Goal: Transaction & Acquisition: Book appointment/travel/reservation

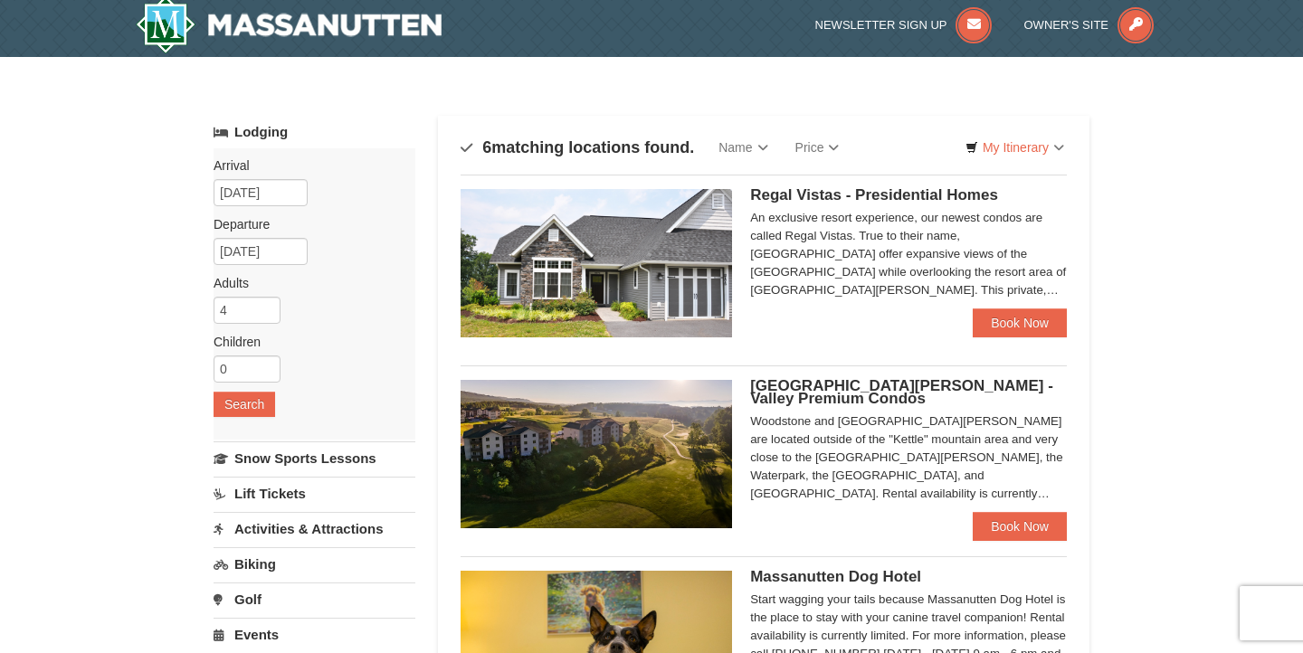
scroll to position [4, 0]
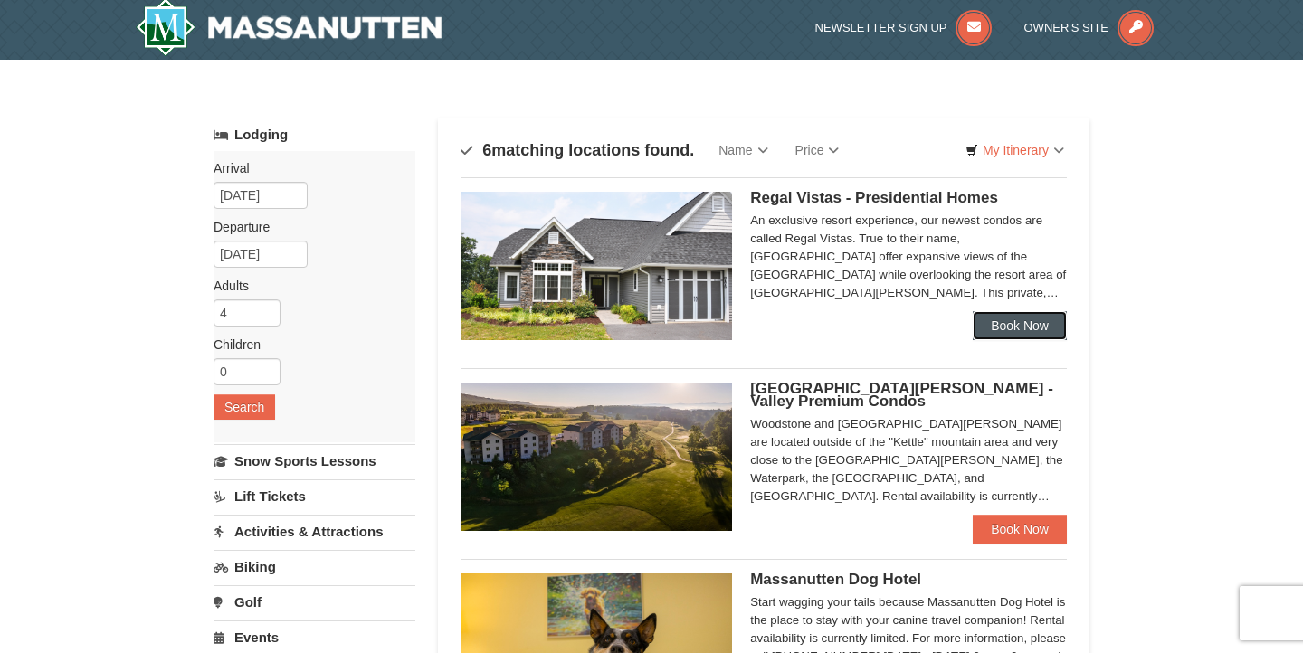
click at [1037, 329] on link "Book Now" at bounding box center [1020, 325] width 94 height 29
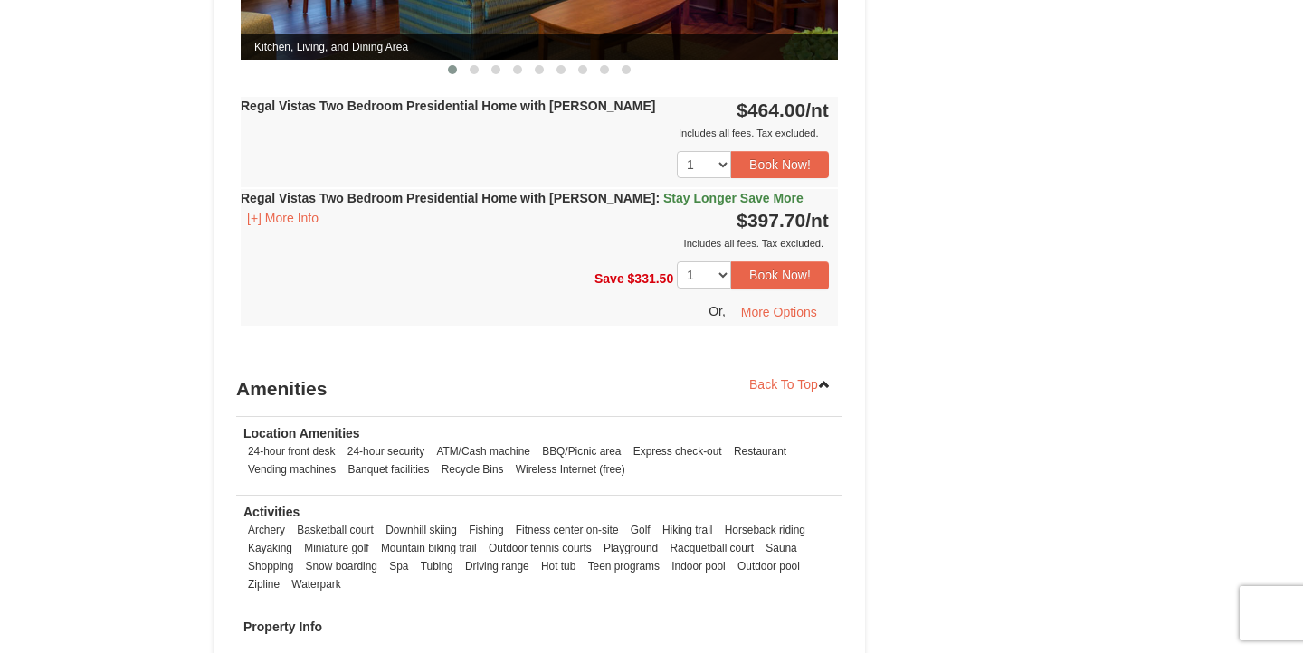
scroll to position [1067, 0]
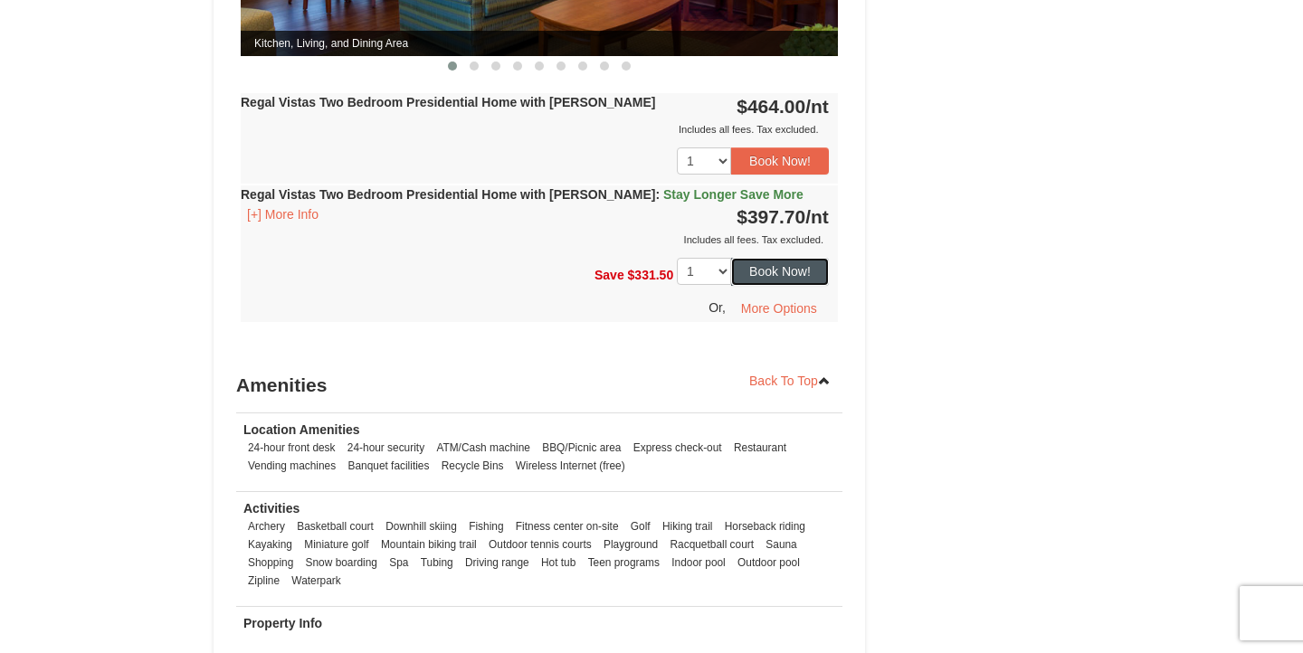
click at [770, 258] on button "Book Now!" at bounding box center [780, 271] width 98 height 27
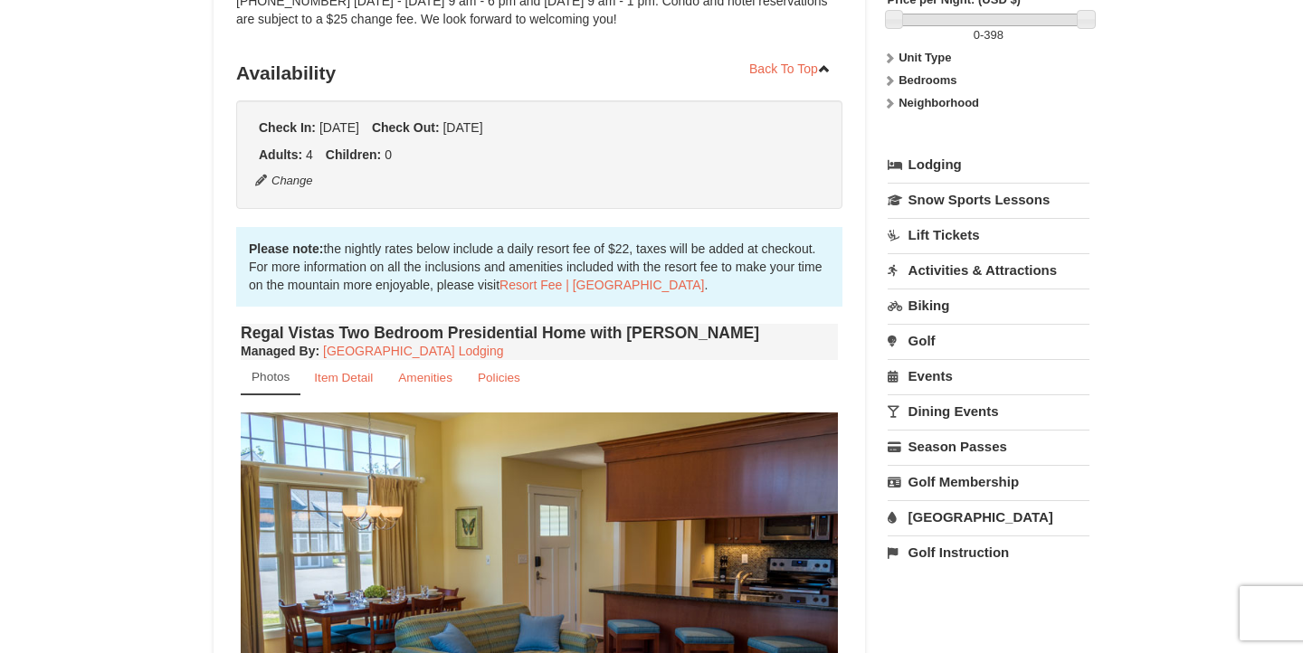
scroll to position [176, 0]
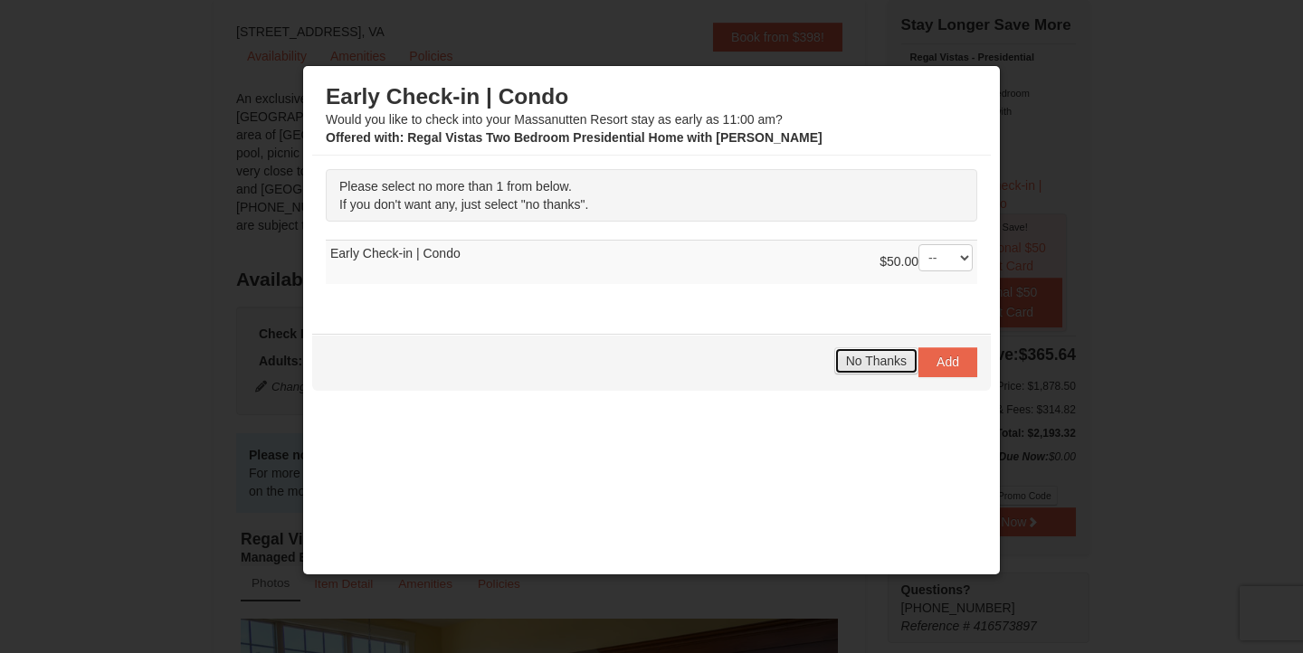
click at [857, 365] on span "No Thanks" at bounding box center [876, 361] width 61 height 14
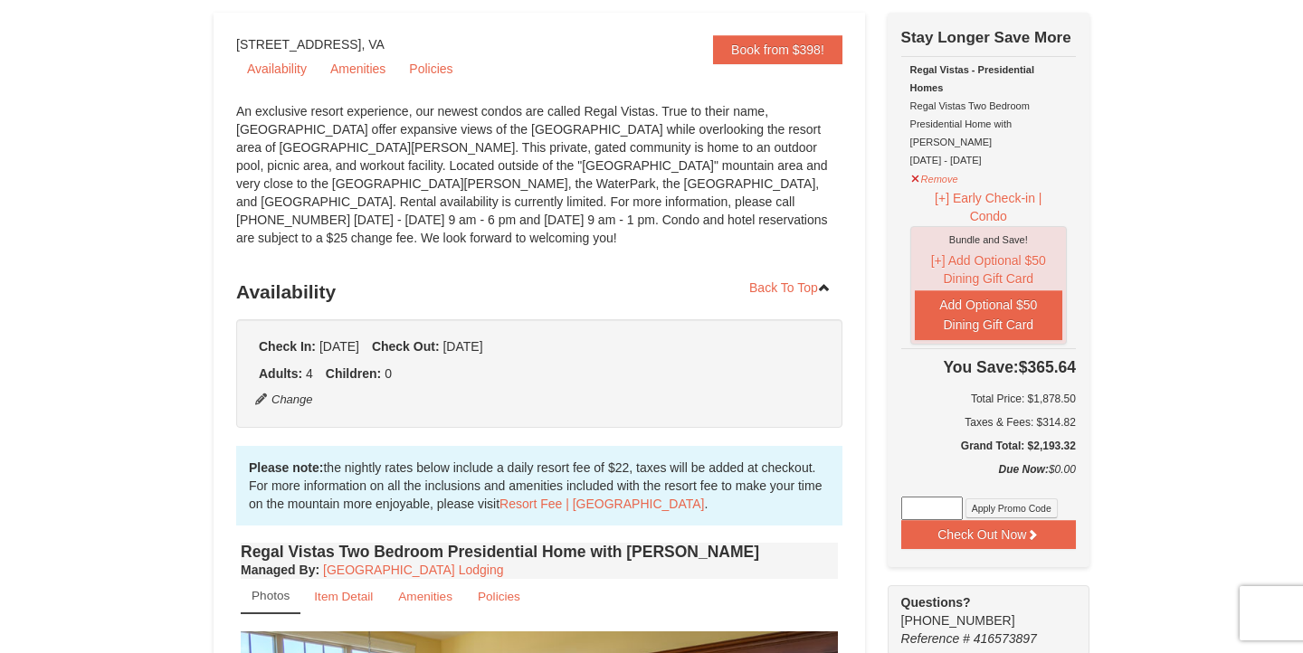
scroll to position [166, 0]
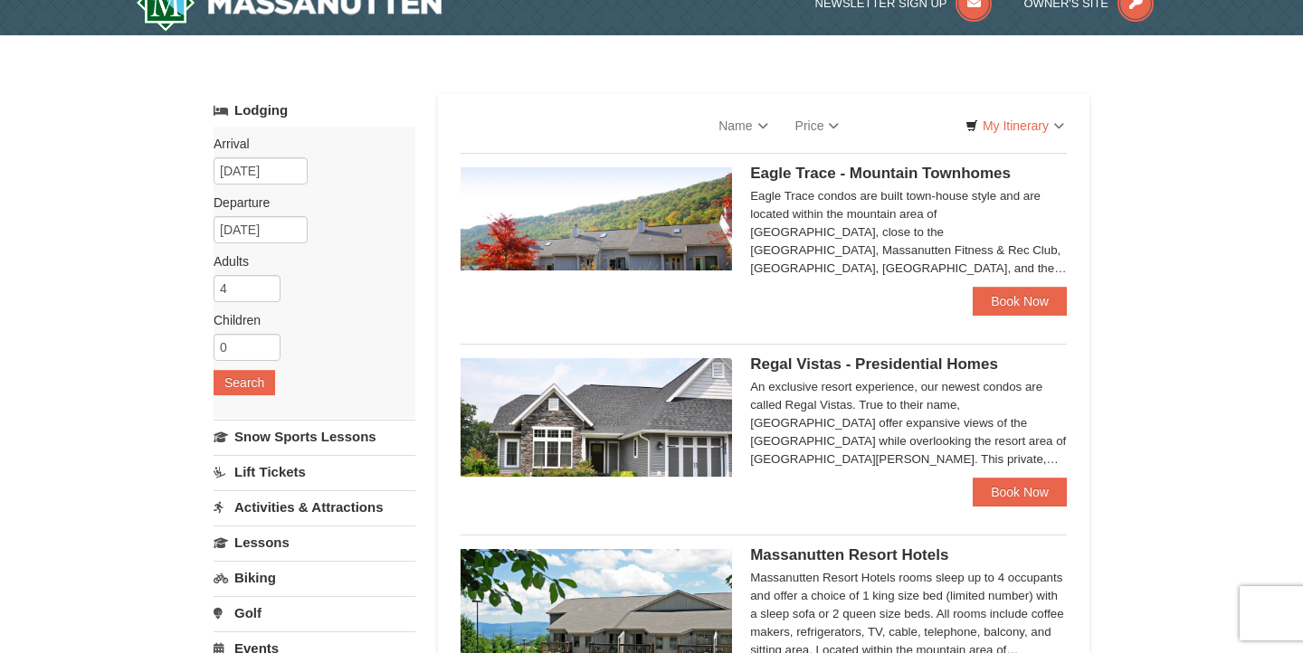
select select "10"
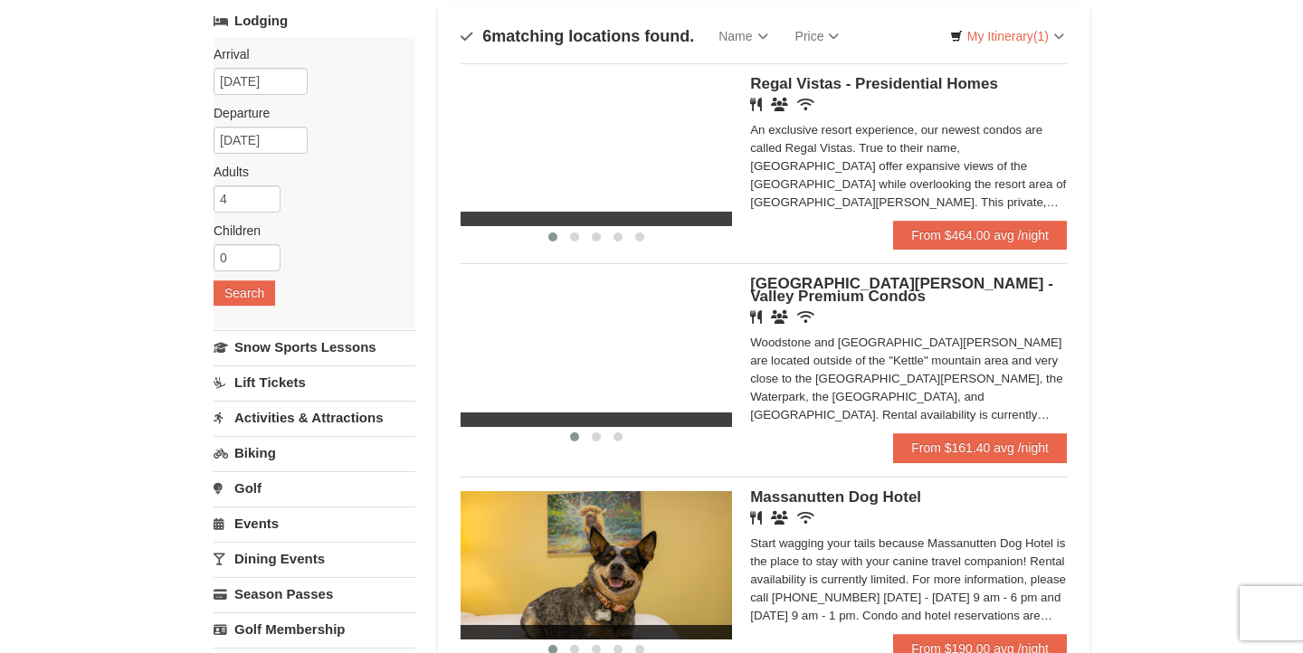
scroll to position [131, 0]
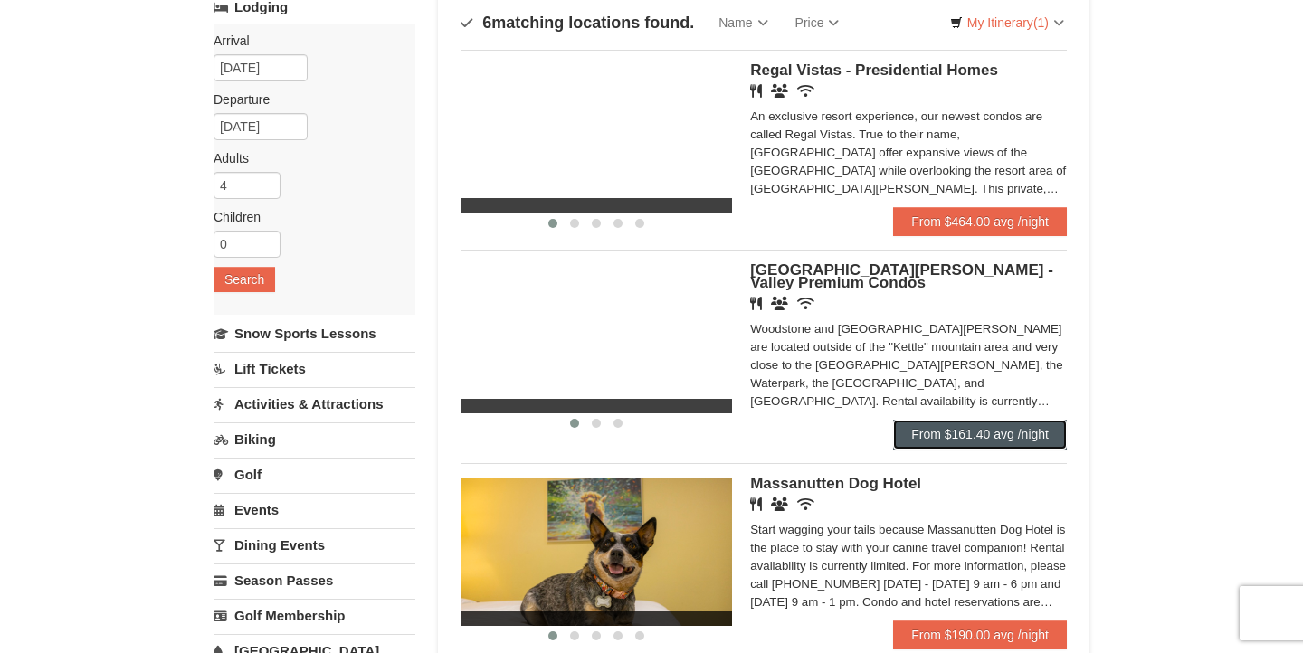
click at [982, 441] on link "From $161.40 avg /night" at bounding box center [980, 434] width 174 height 29
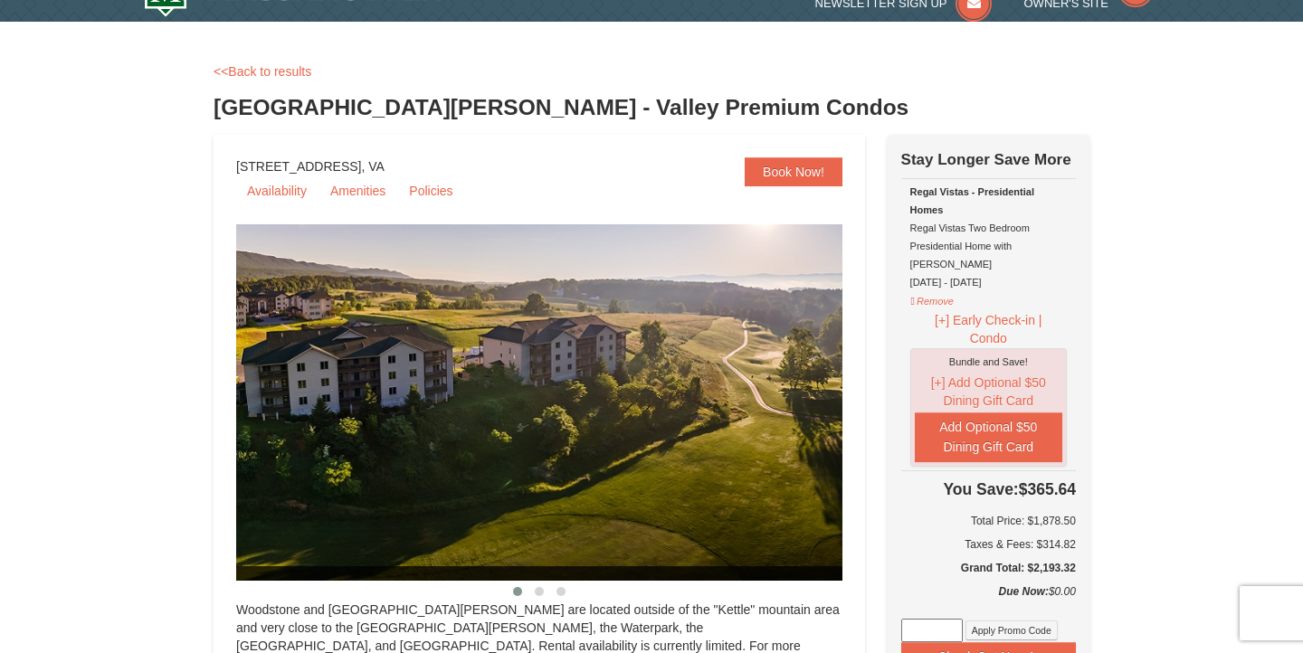
select select "10"
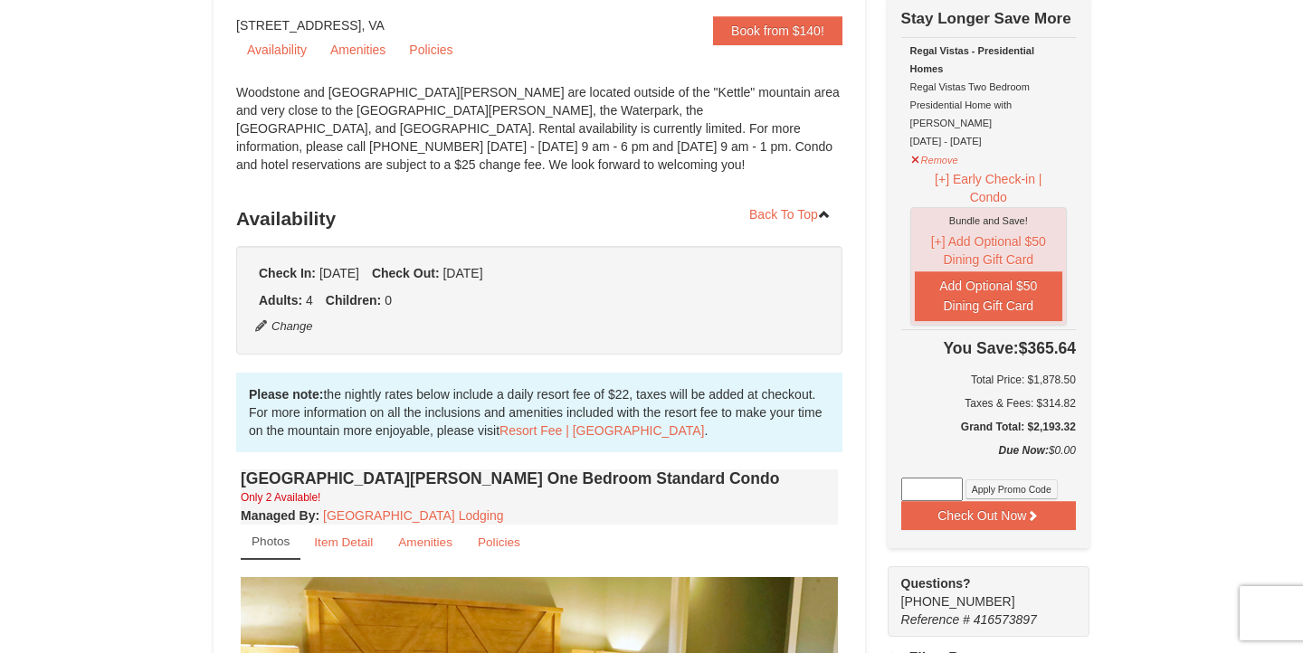
scroll to position [176, 0]
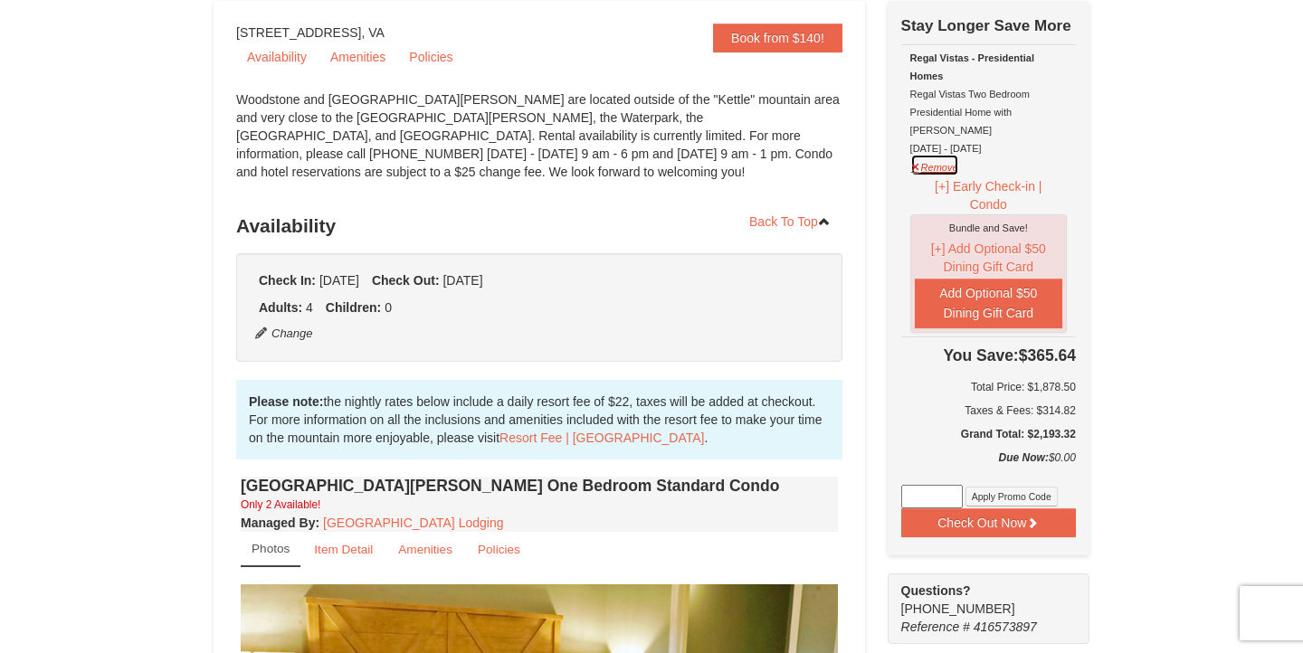
click at [920, 154] on button "Remove" at bounding box center [934, 165] width 49 height 23
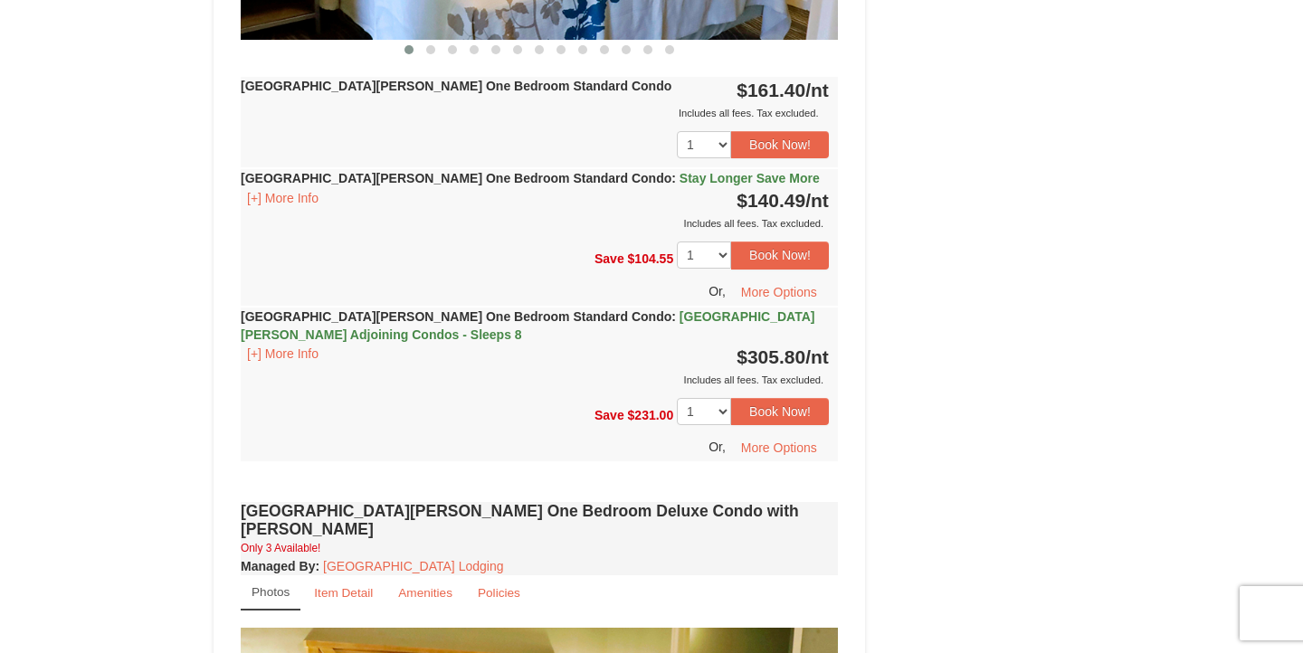
scroll to position [1052, 0]
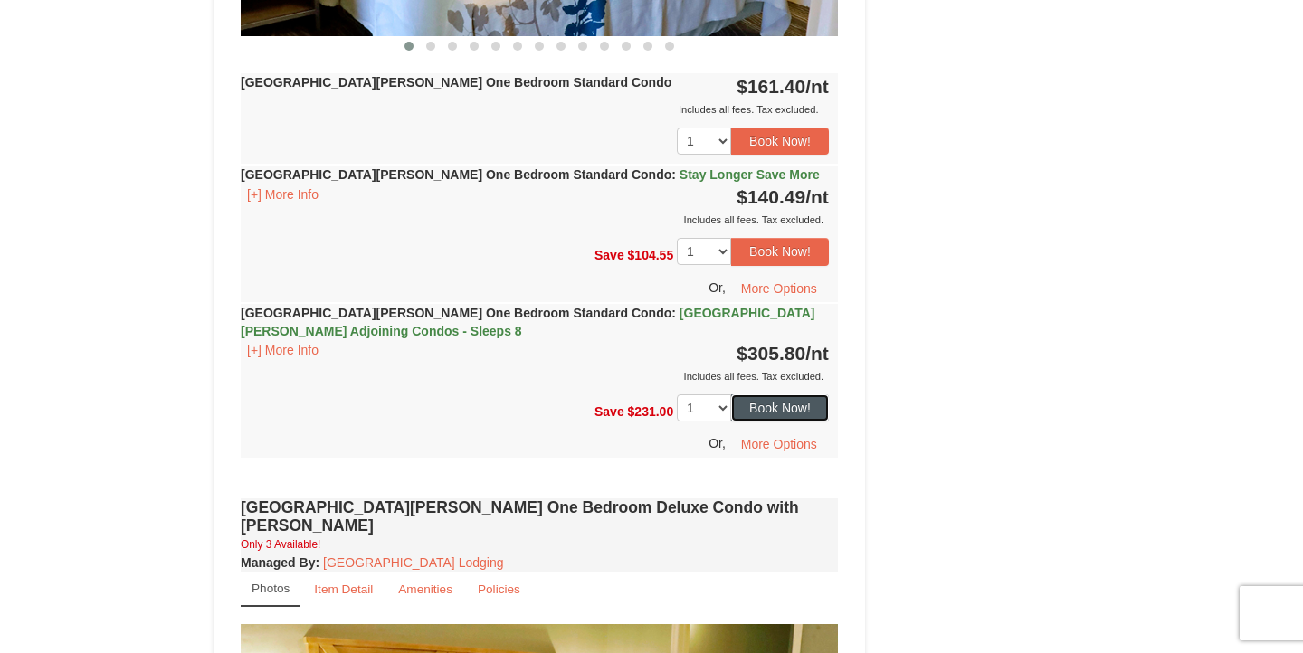
click at [752, 408] on button "Book Now!" at bounding box center [780, 408] width 98 height 27
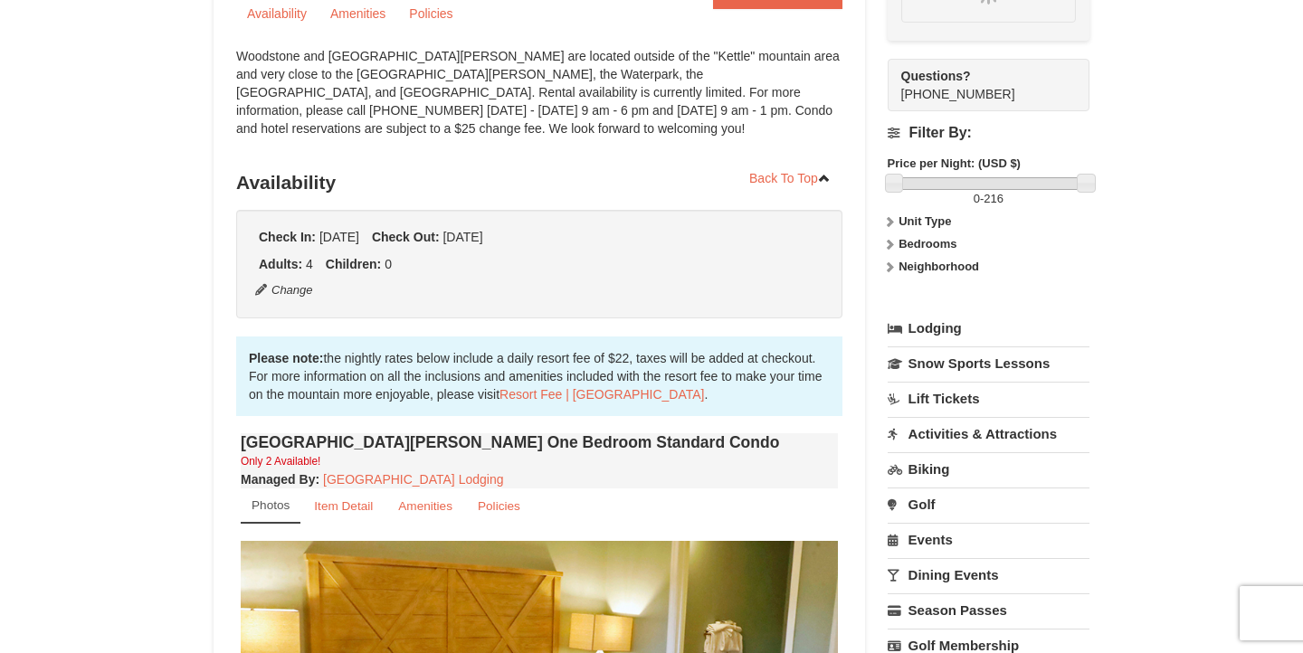
scroll to position [176, 0]
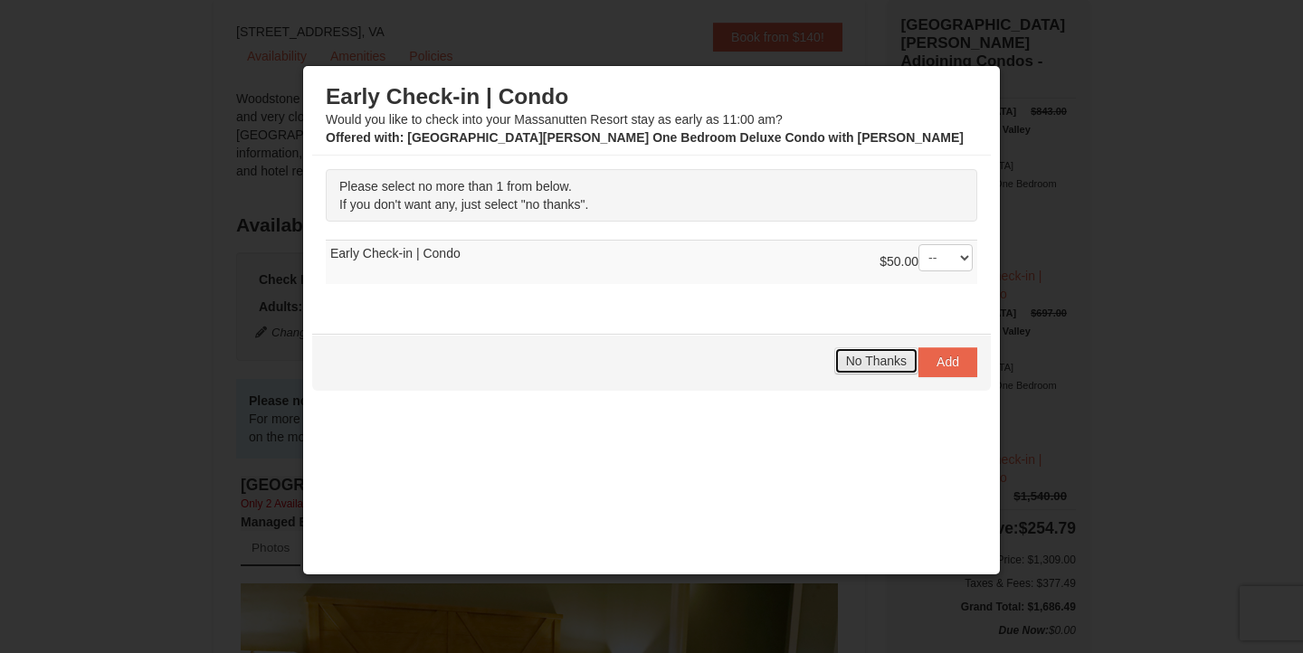
click at [879, 364] on span "No Thanks" at bounding box center [876, 361] width 61 height 14
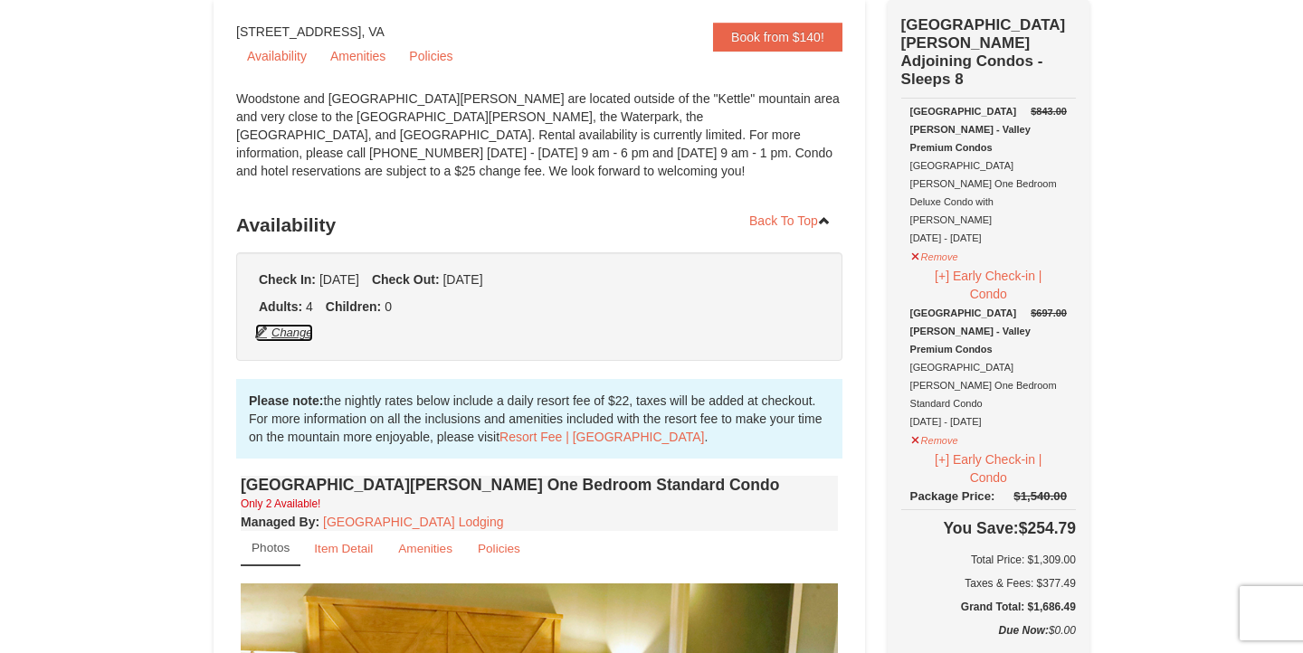
click at [280, 334] on button "Change" at bounding box center [284, 333] width 60 height 20
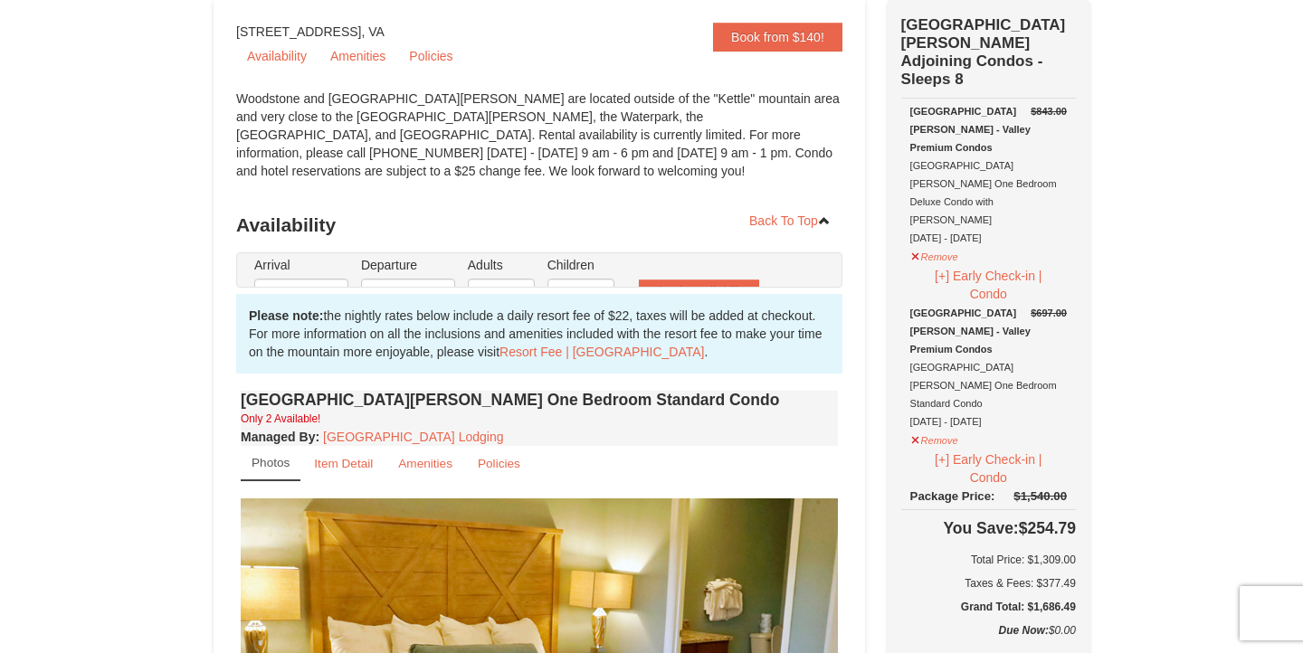
type input "11/24/2025"
type input "[DATE]"
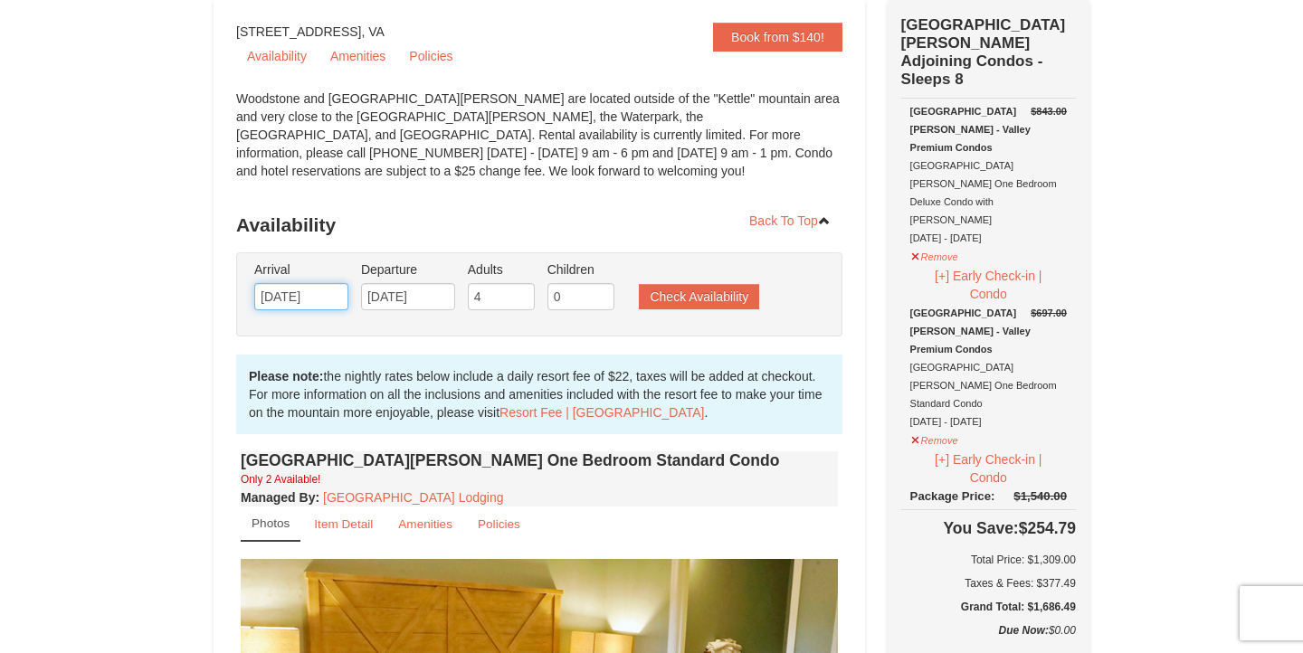
click at [326, 296] on input "11/24/2025" at bounding box center [301, 296] width 94 height 27
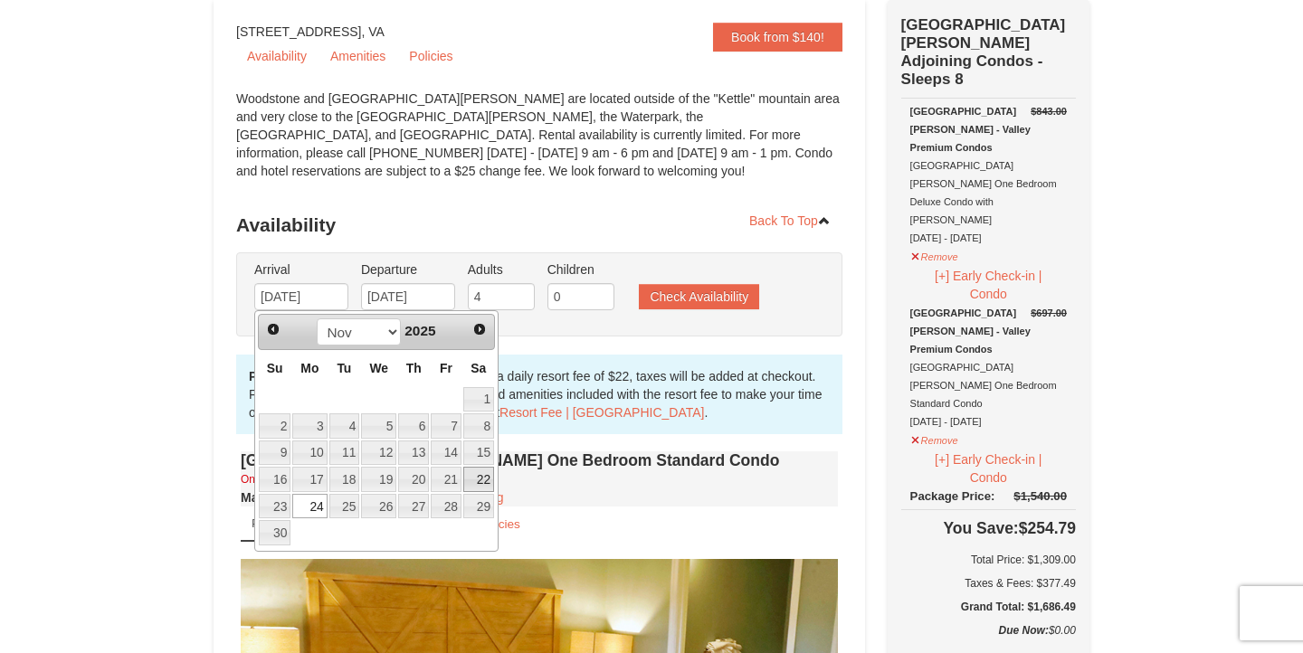
click at [481, 482] on link "22" at bounding box center [478, 479] width 31 height 25
type input "[DATE]"
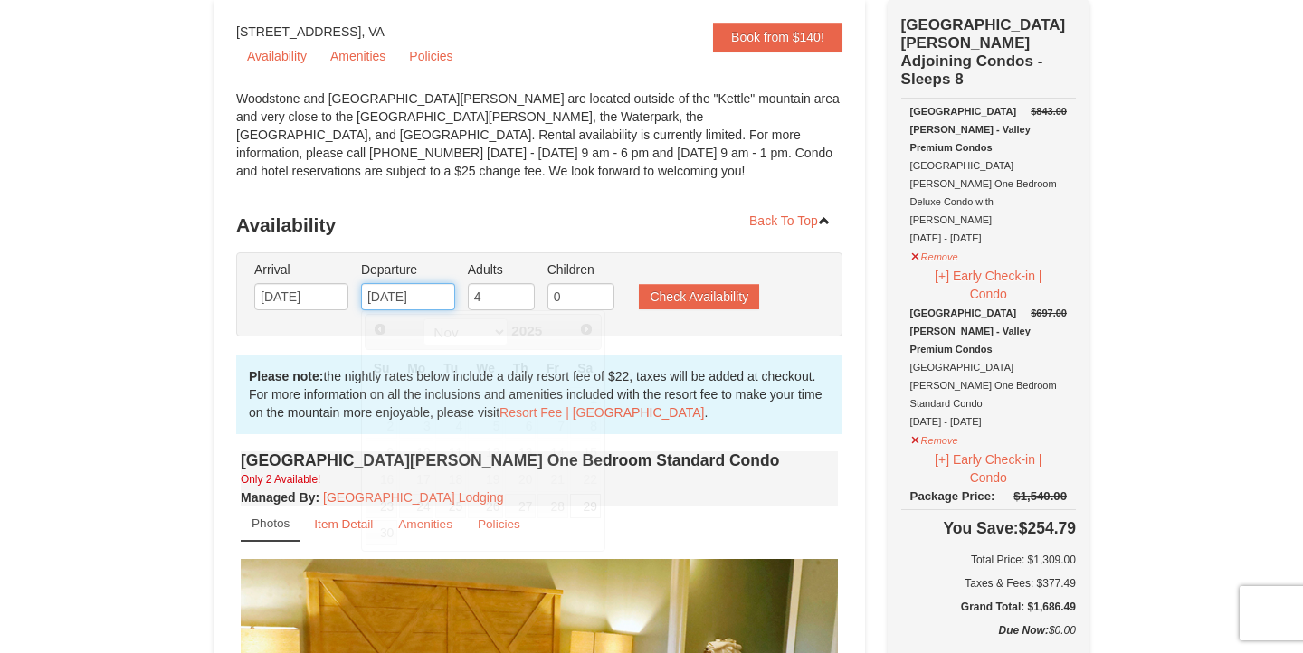
click at [438, 300] on input "[DATE]" at bounding box center [408, 296] width 94 height 27
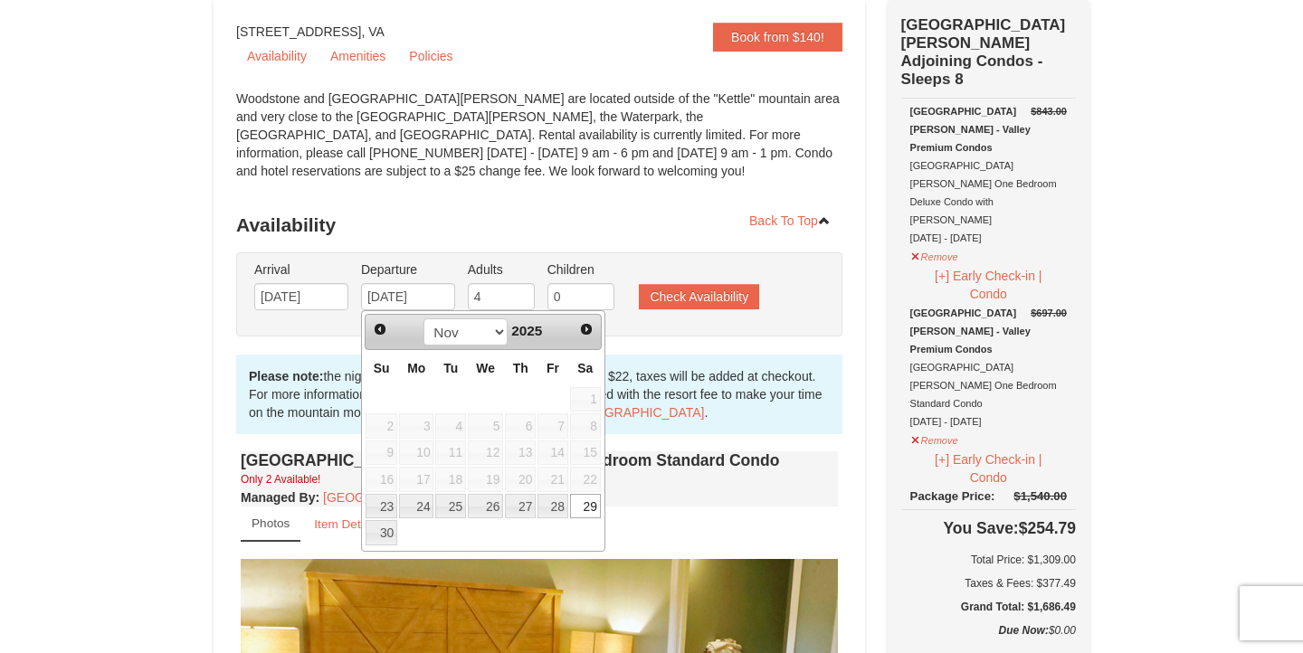
click at [591, 505] on link "29" at bounding box center [585, 506] width 31 height 25
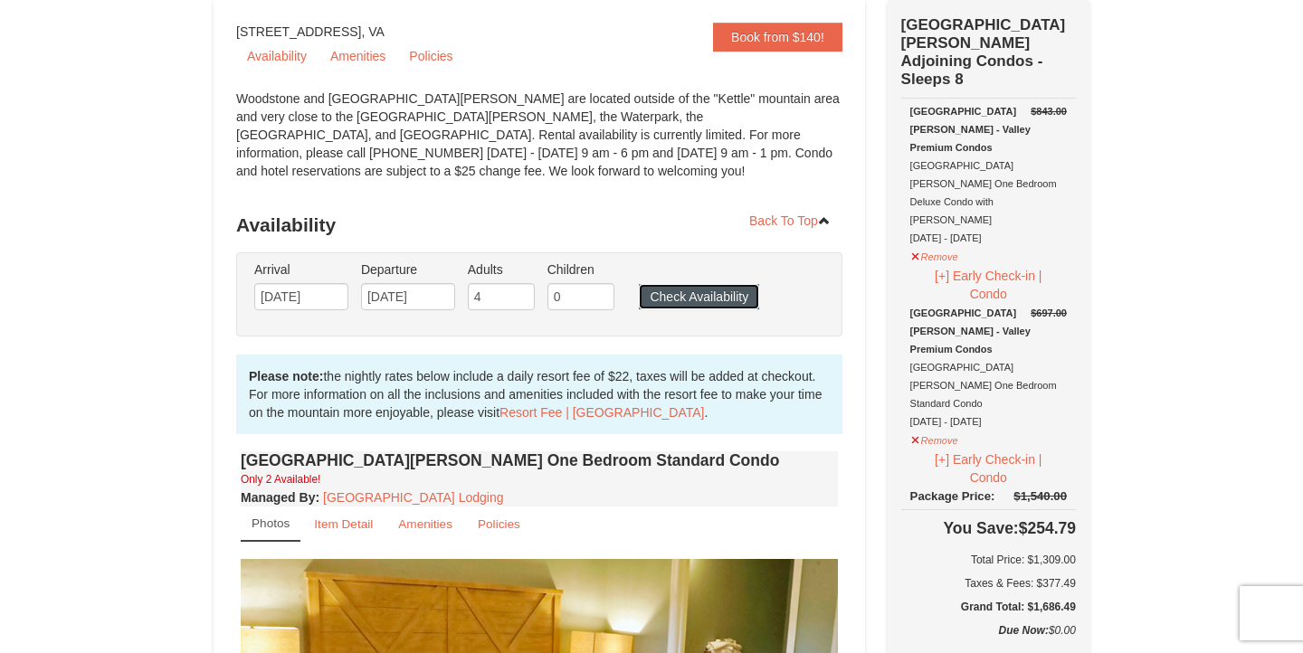
click at [691, 287] on button "Check Availability" at bounding box center [699, 296] width 120 height 25
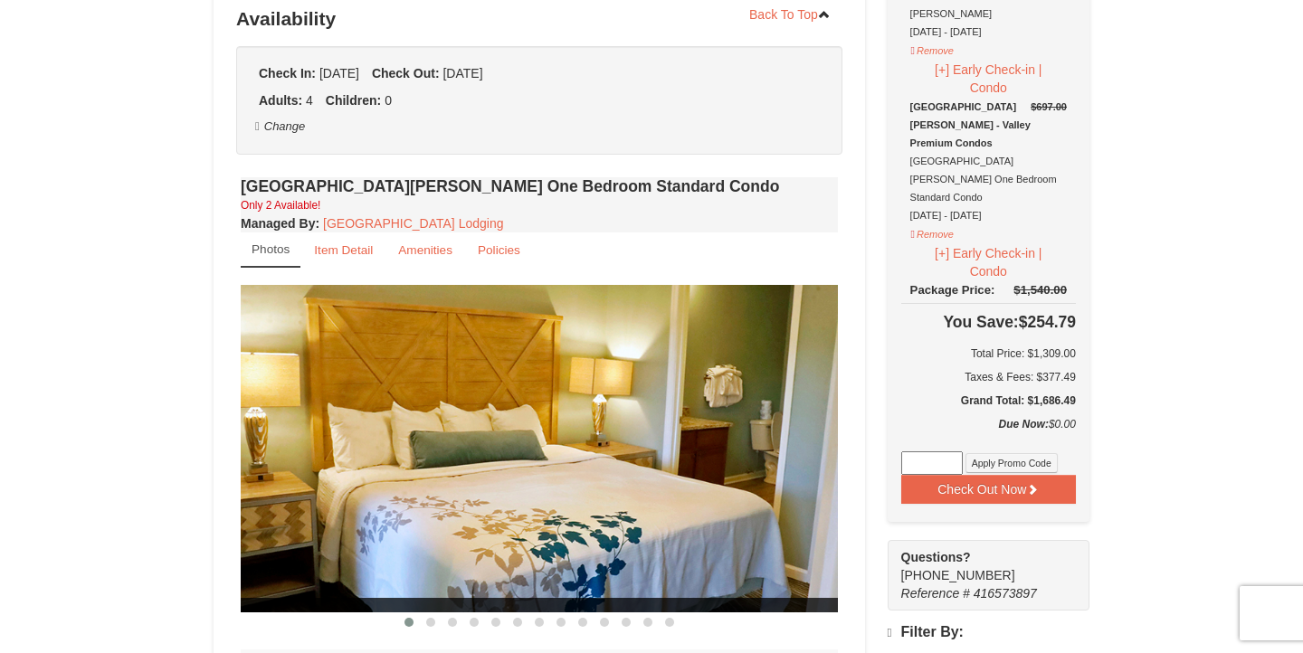
select select "10"
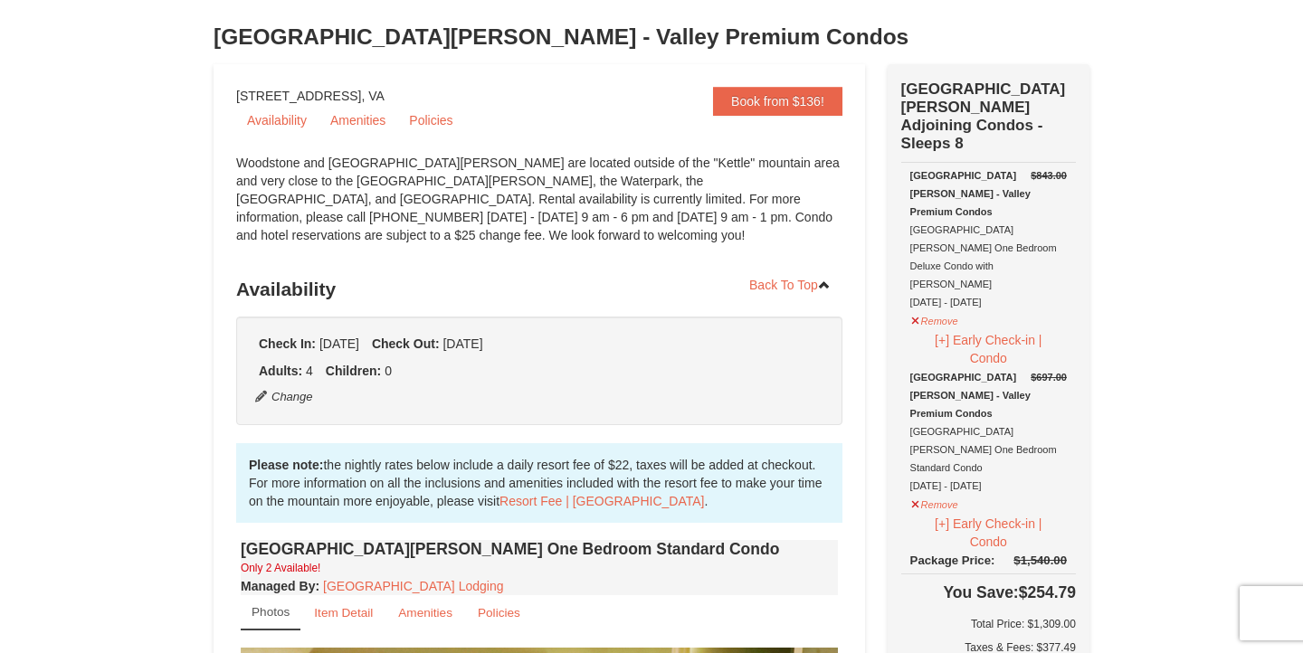
scroll to position [115, 0]
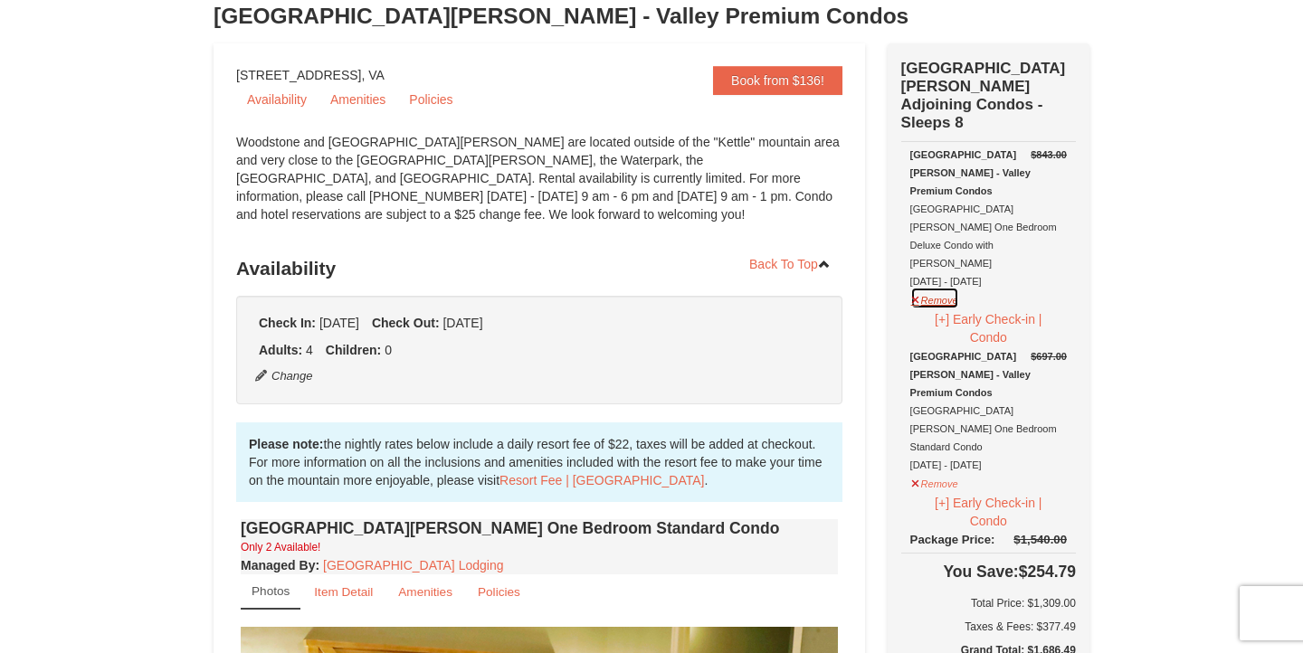
click at [937, 287] on button "Remove" at bounding box center [934, 298] width 49 height 23
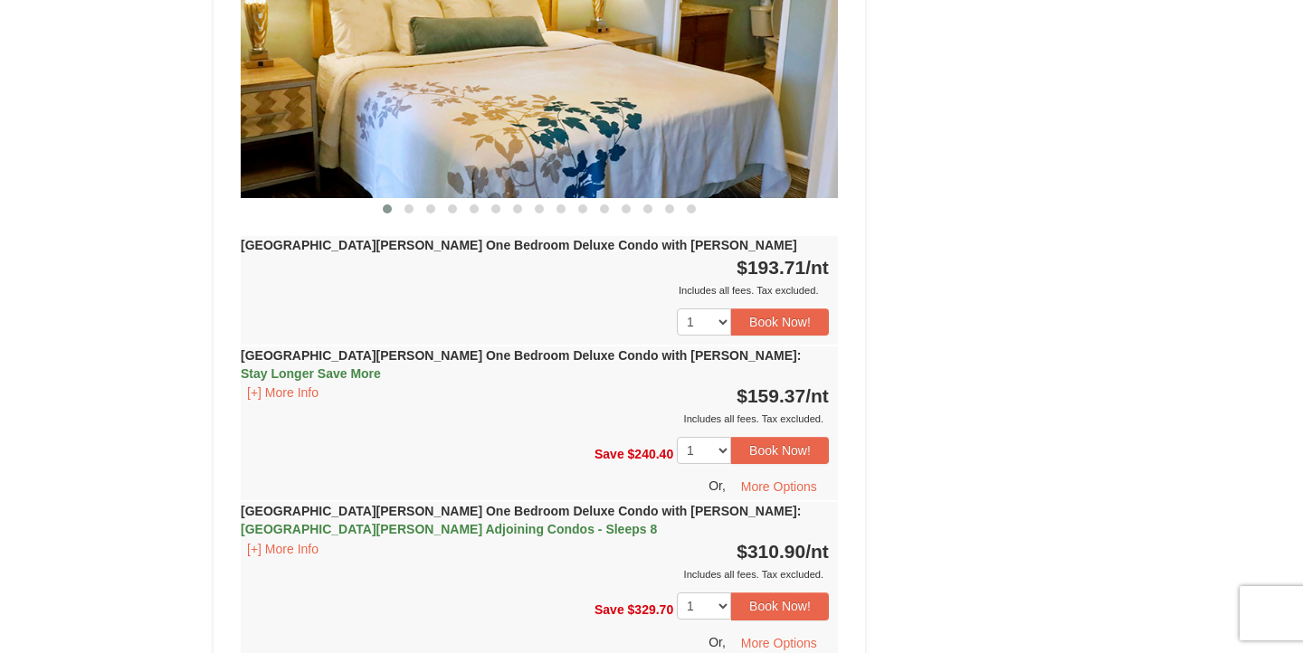
scroll to position [1792, 0]
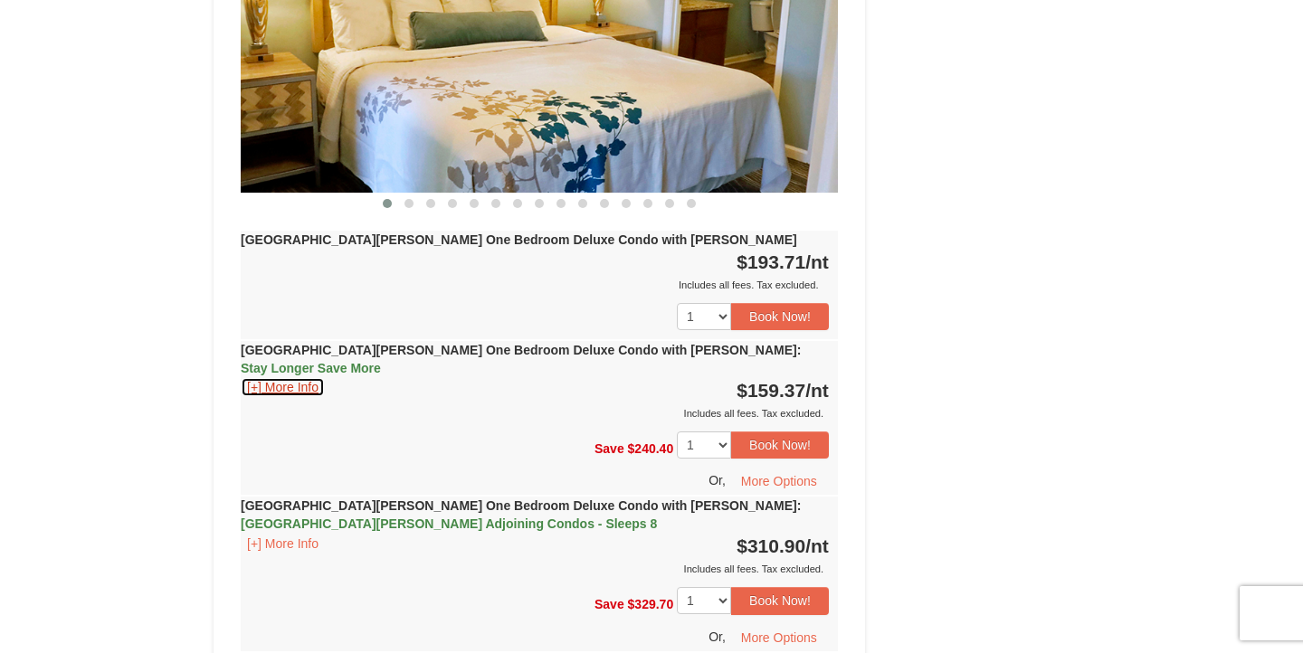
click at [308, 377] on button "[+] More Info" at bounding box center [283, 387] width 84 height 20
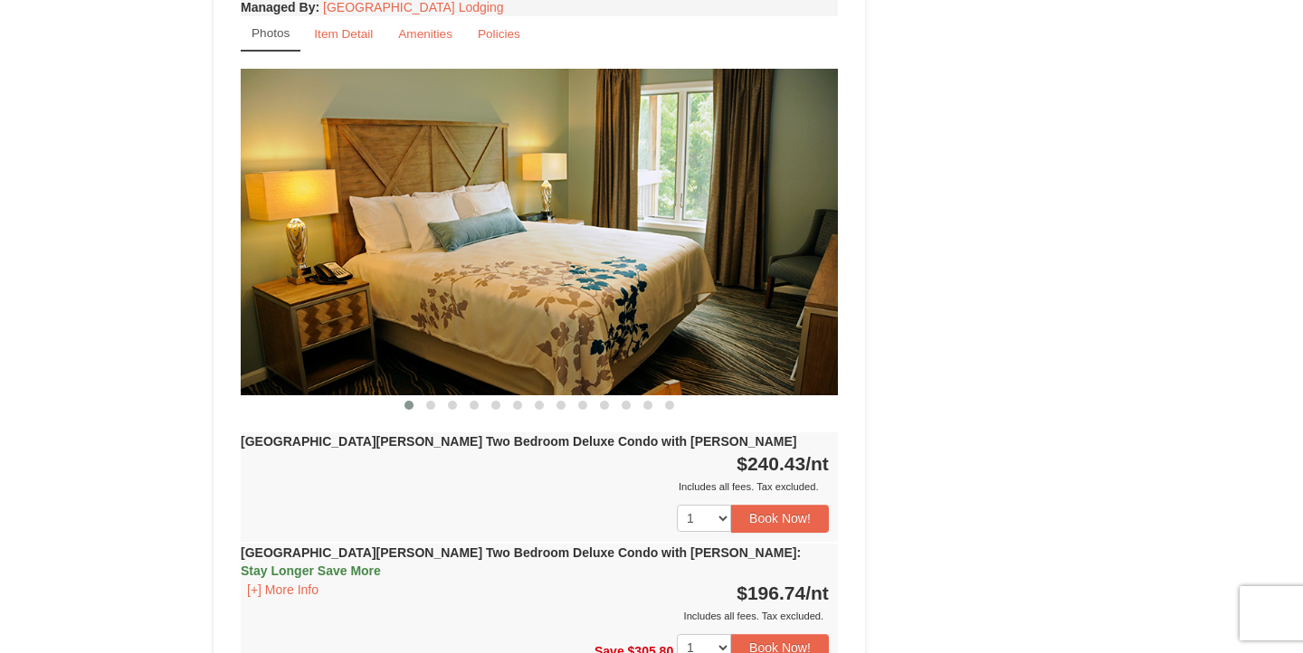
scroll to position [2743, 0]
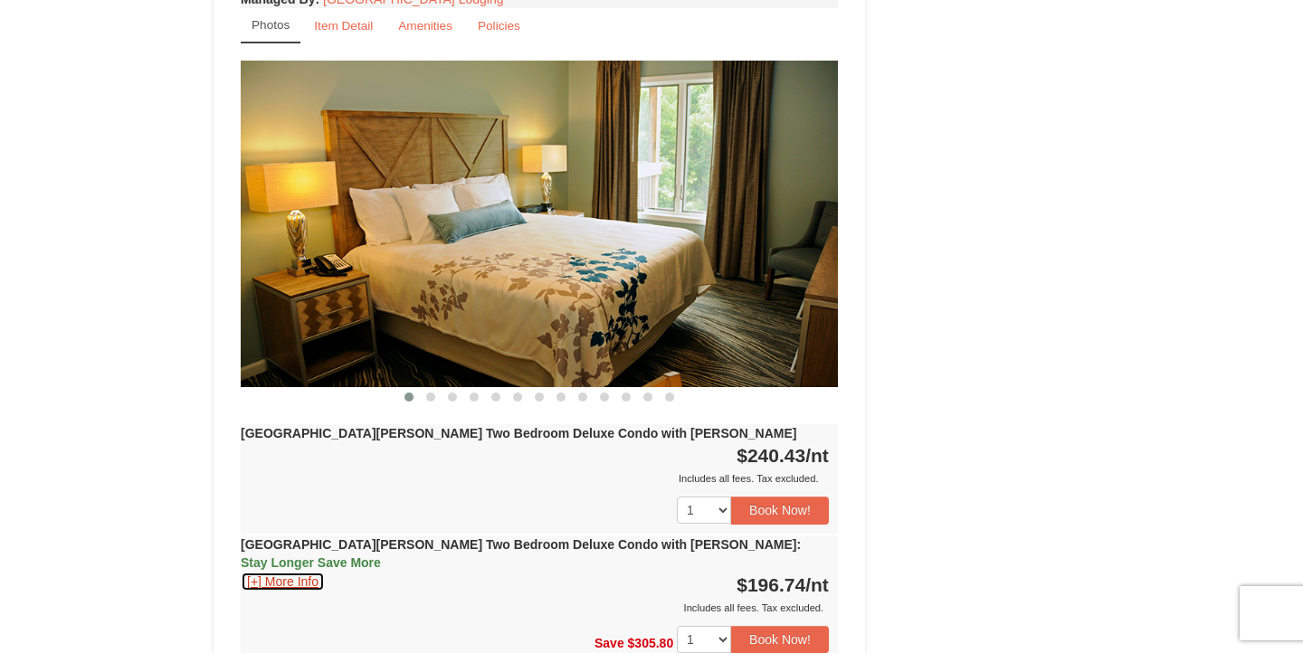
click at [305, 572] on button "[+] More Info" at bounding box center [283, 582] width 84 height 20
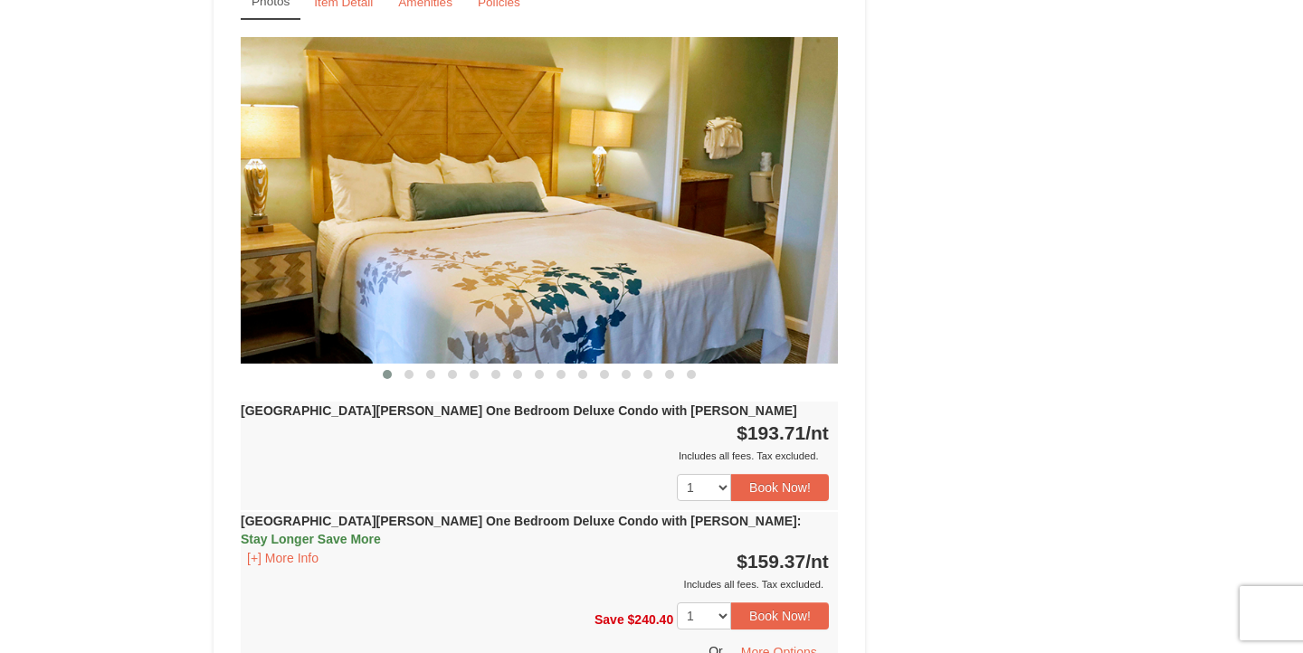
scroll to position [1616, 0]
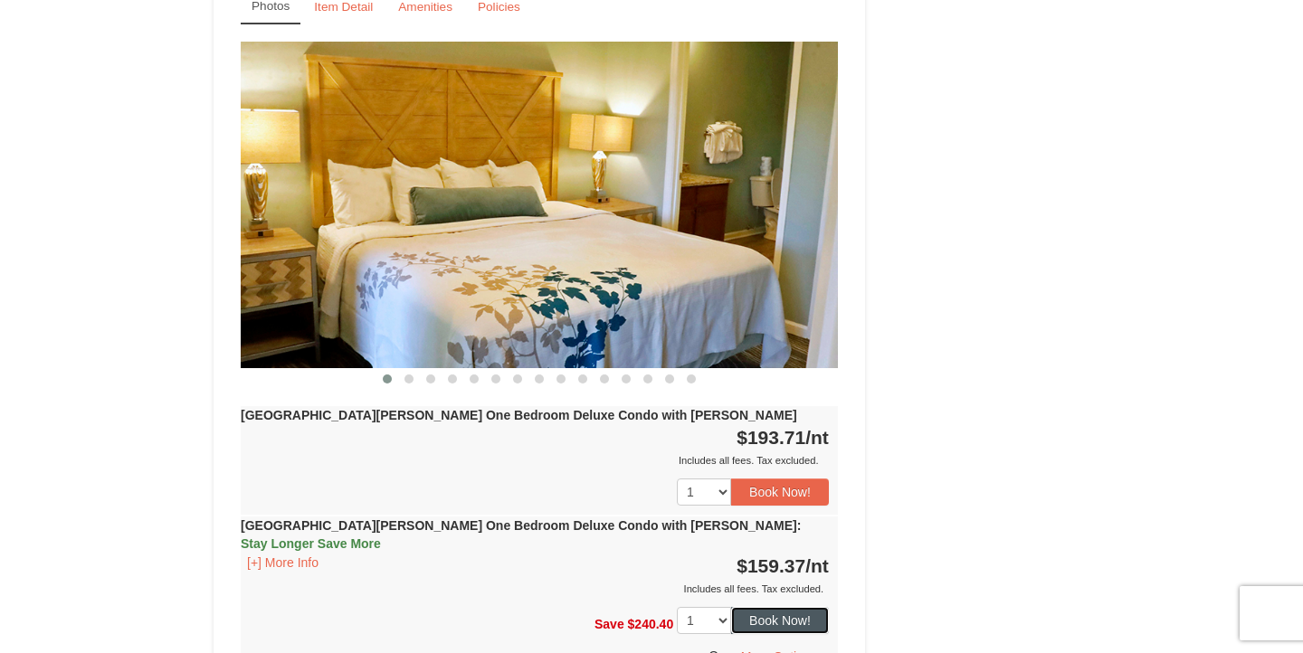
click at [786, 607] on button "Book Now!" at bounding box center [780, 620] width 98 height 27
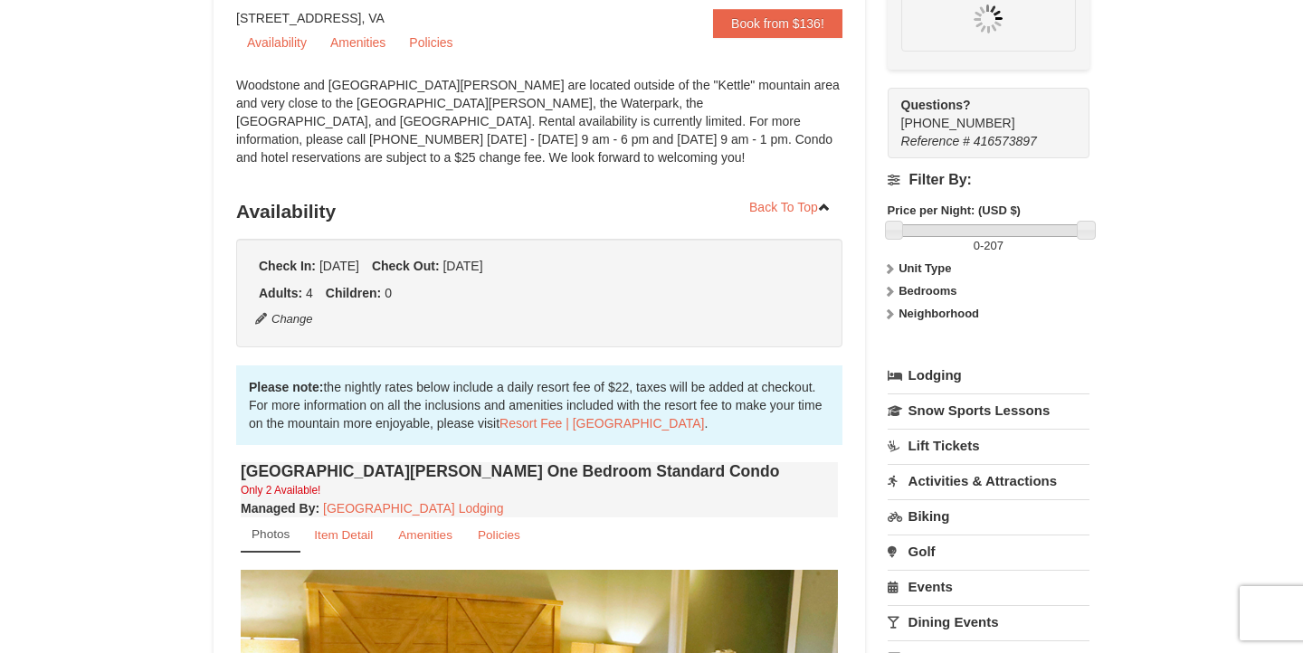
scroll to position [158, 0]
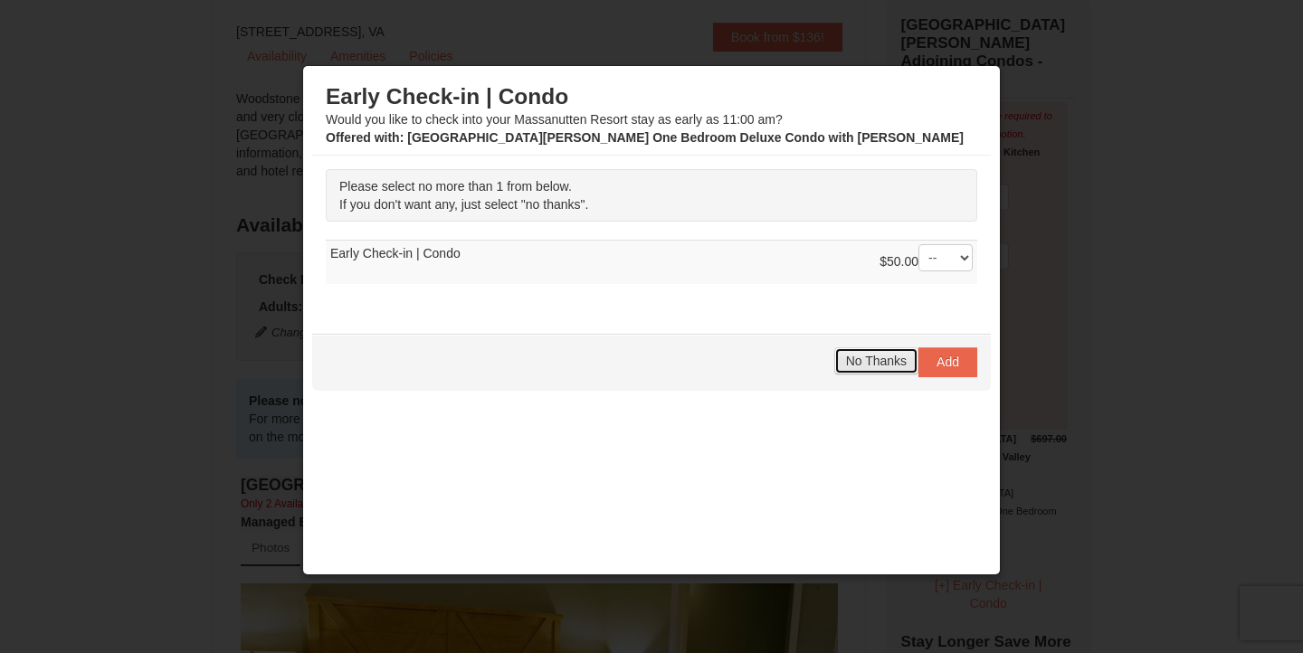
click at [875, 348] on button "No Thanks" at bounding box center [876, 361] width 84 height 27
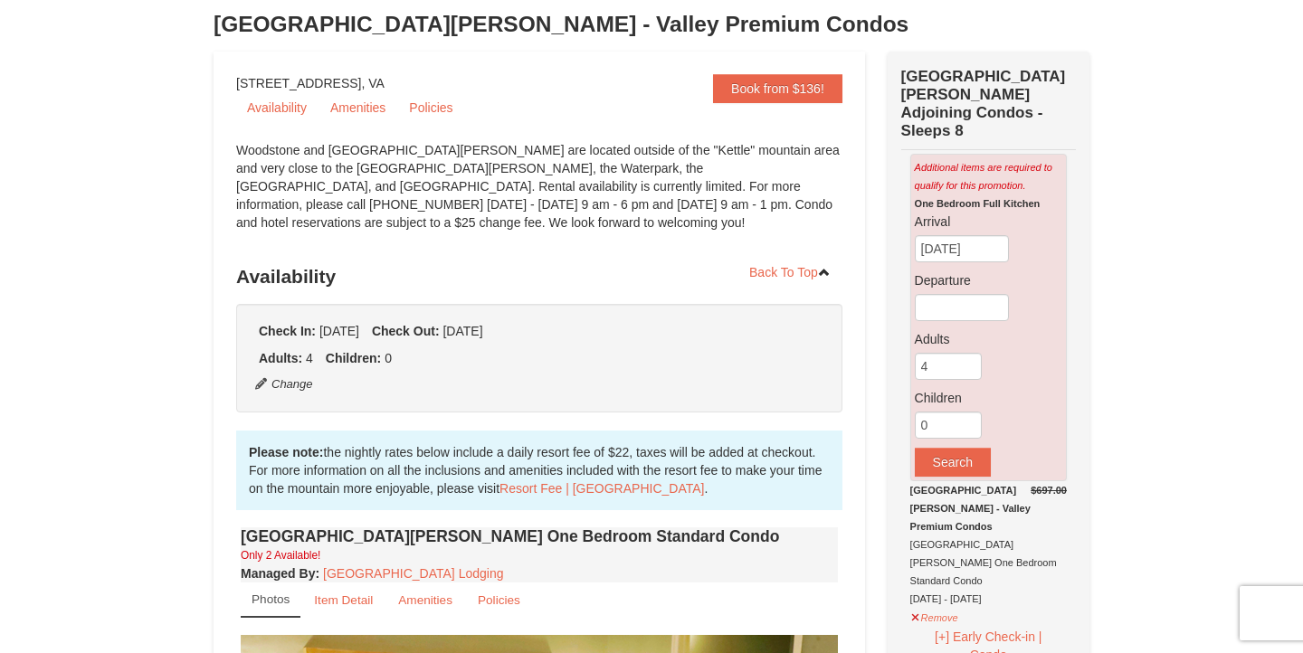
scroll to position [103, 0]
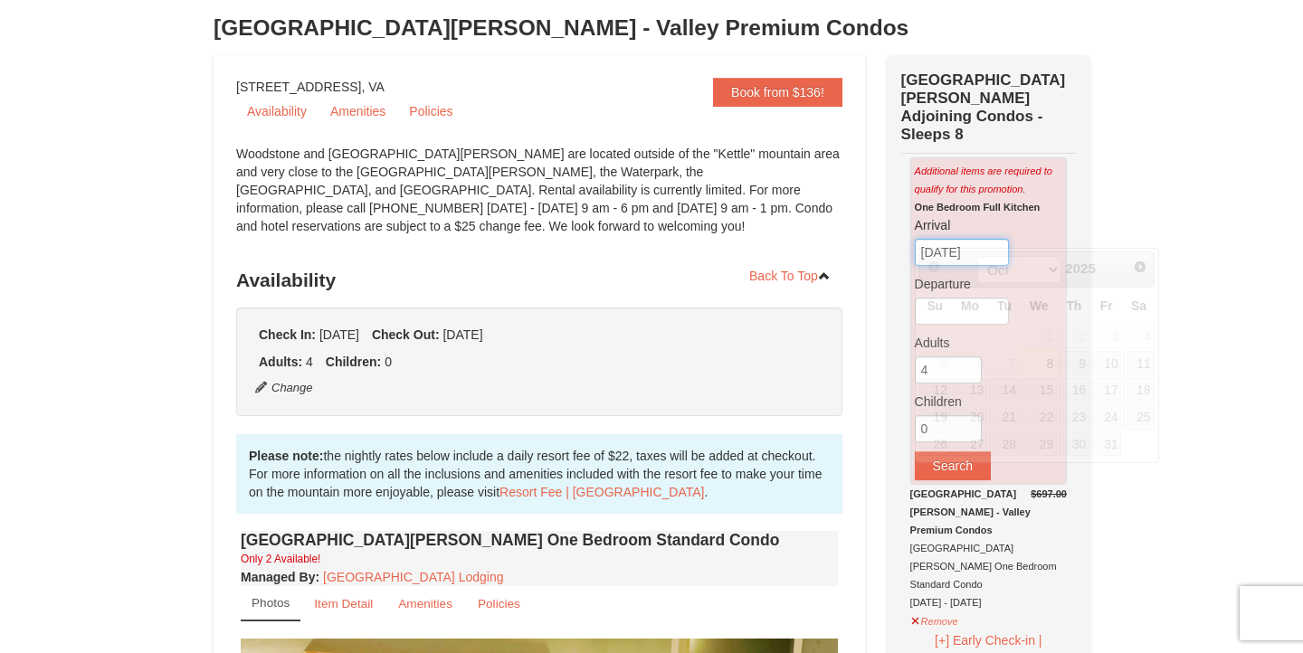
click at [985, 239] on input "[DATE]" at bounding box center [962, 252] width 94 height 27
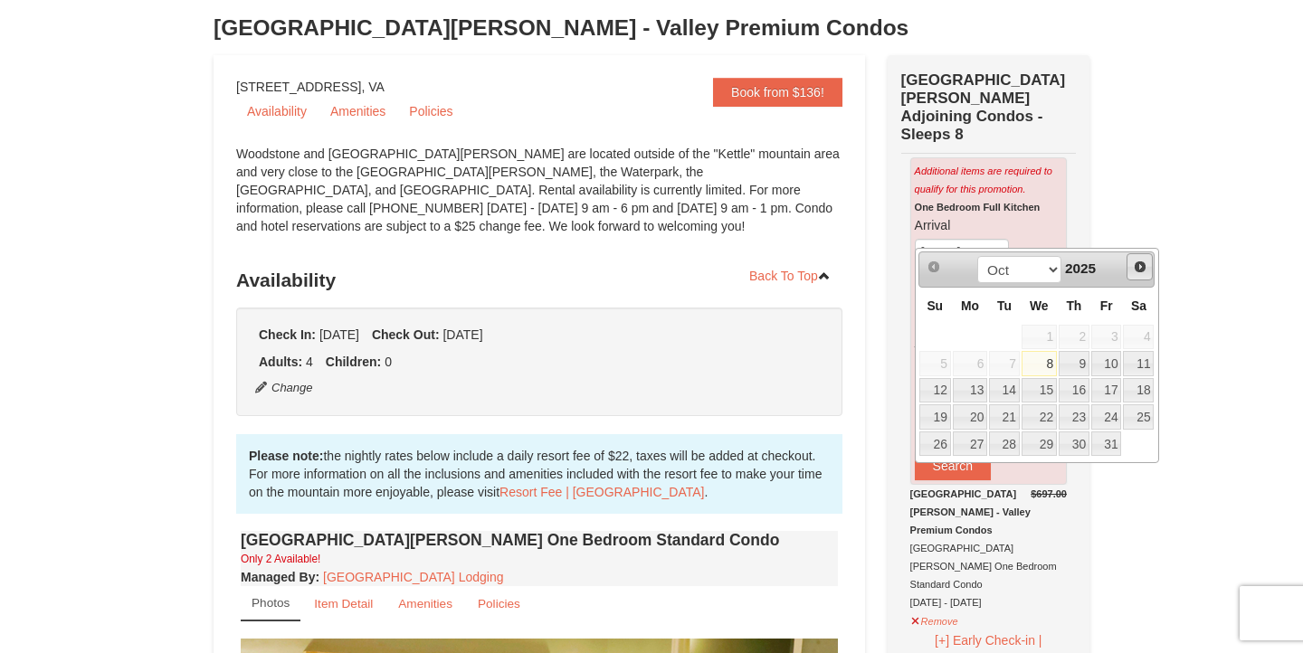
click at [1143, 268] on span "Next" at bounding box center [1140, 267] width 14 height 14
click at [1139, 415] on link "22" at bounding box center [1138, 417] width 31 height 25
type input "[DATE]"
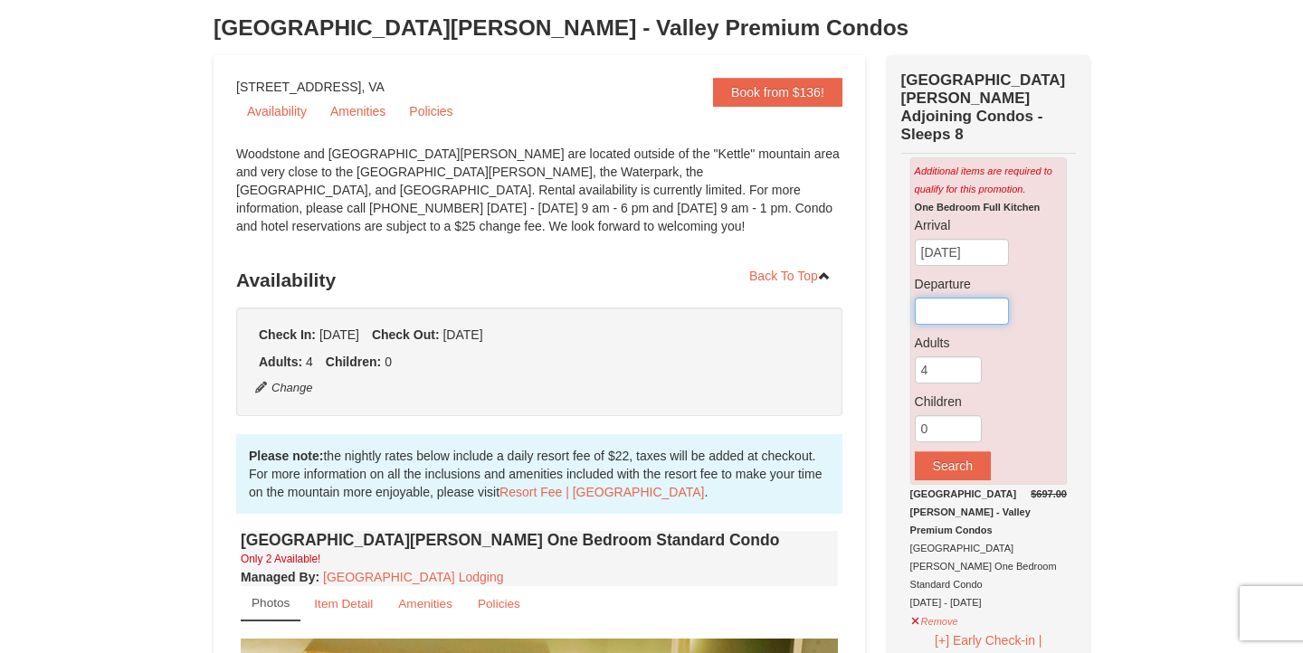
click at [958, 298] on input "text" at bounding box center [962, 311] width 94 height 27
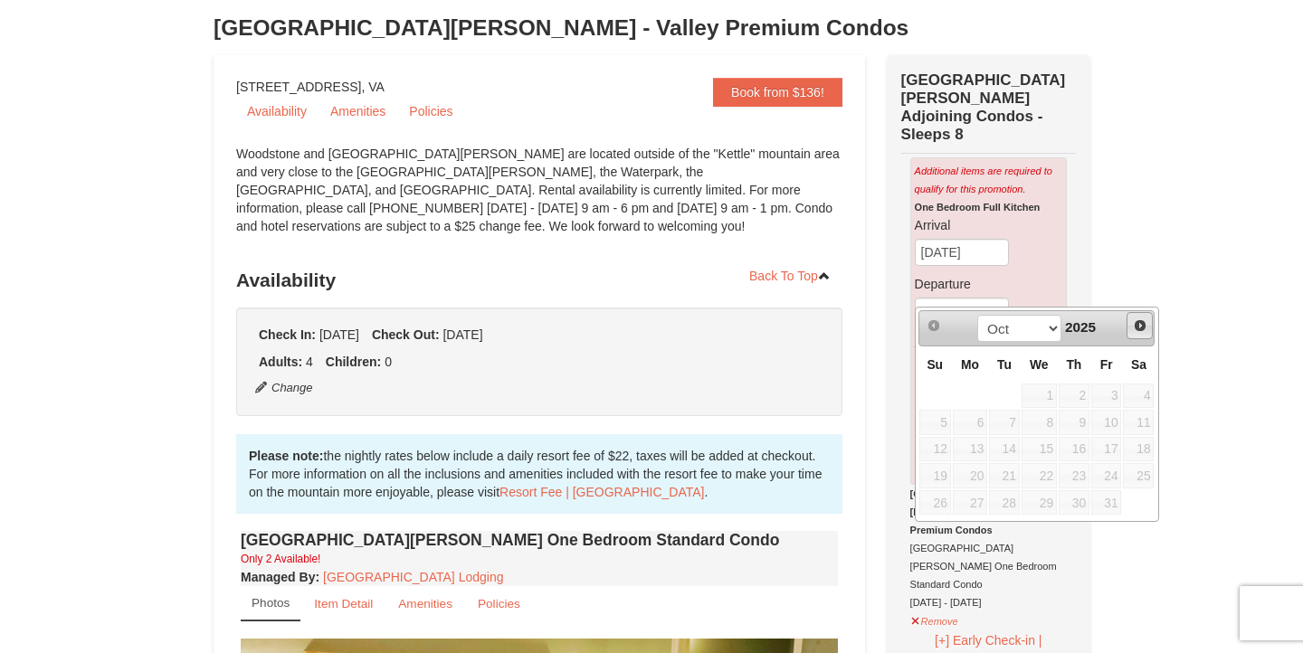
click at [1137, 326] on span "Next" at bounding box center [1140, 326] width 14 height 14
click at [1137, 501] on link "29" at bounding box center [1138, 503] width 31 height 25
type input "[DATE]"
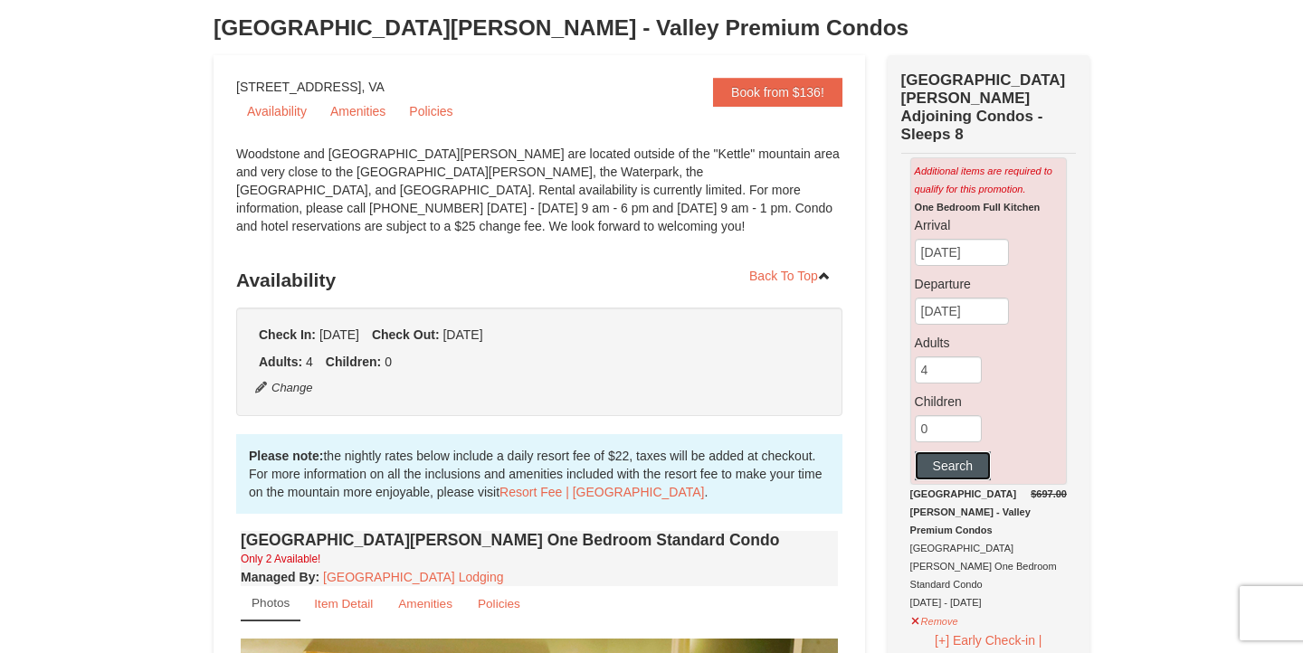
click at [929, 452] on button "Search" at bounding box center [953, 466] width 76 height 29
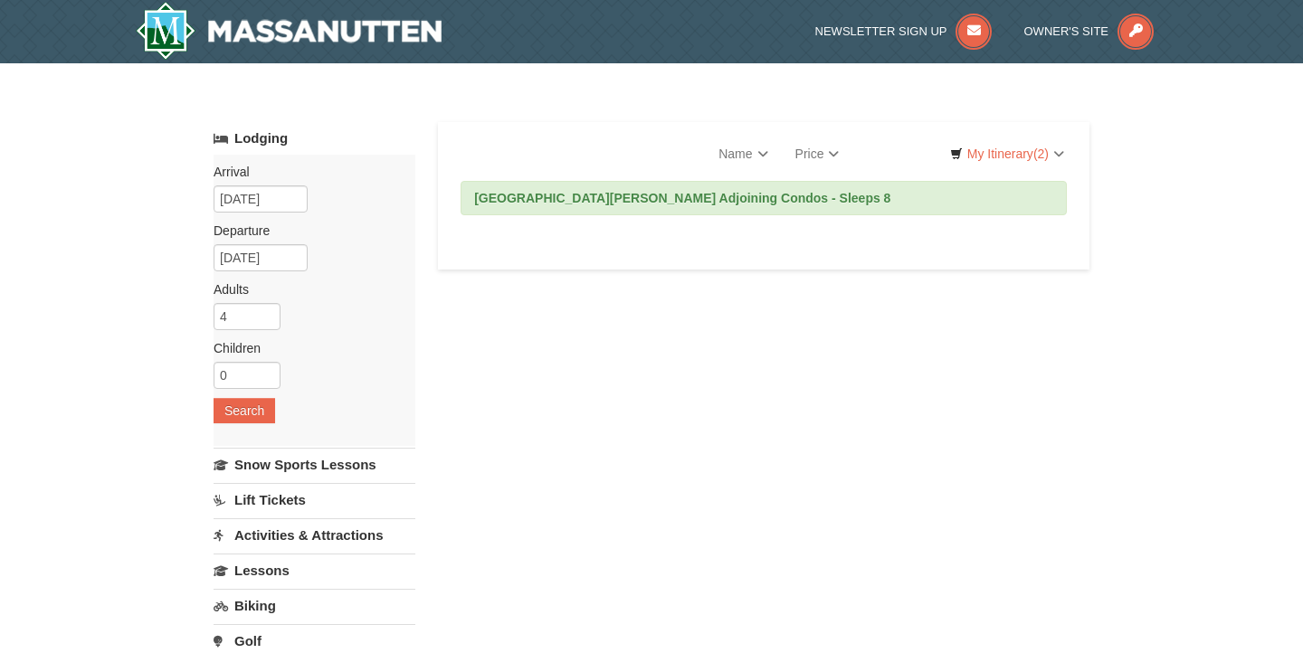
select select "10"
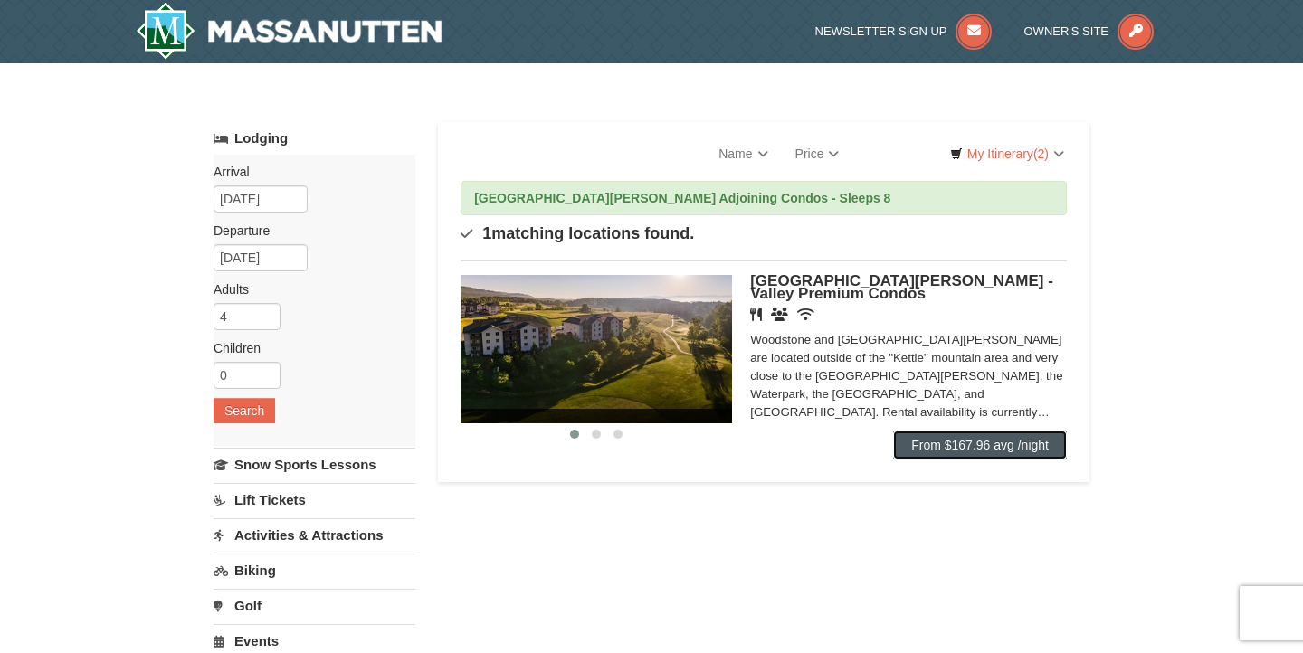
click at [976, 442] on link "From $167.96 avg /night" at bounding box center [980, 445] width 174 height 29
